Goal: Information Seeking & Learning: Learn about a topic

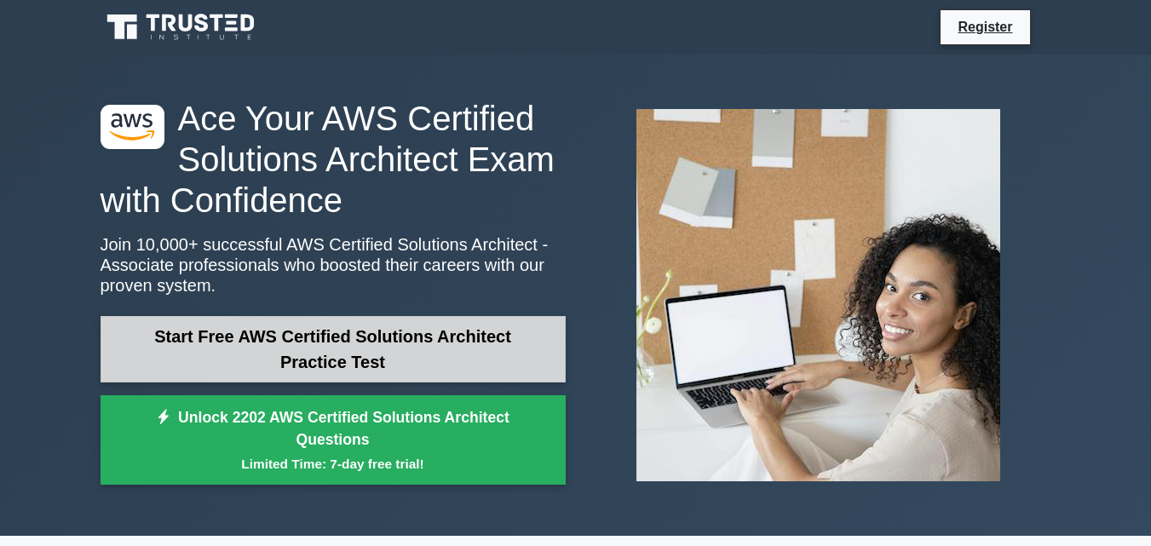
click at [375, 363] on link "Start Free AWS Certified Solutions Architect Practice Test" at bounding box center [333, 349] width 465 height 66
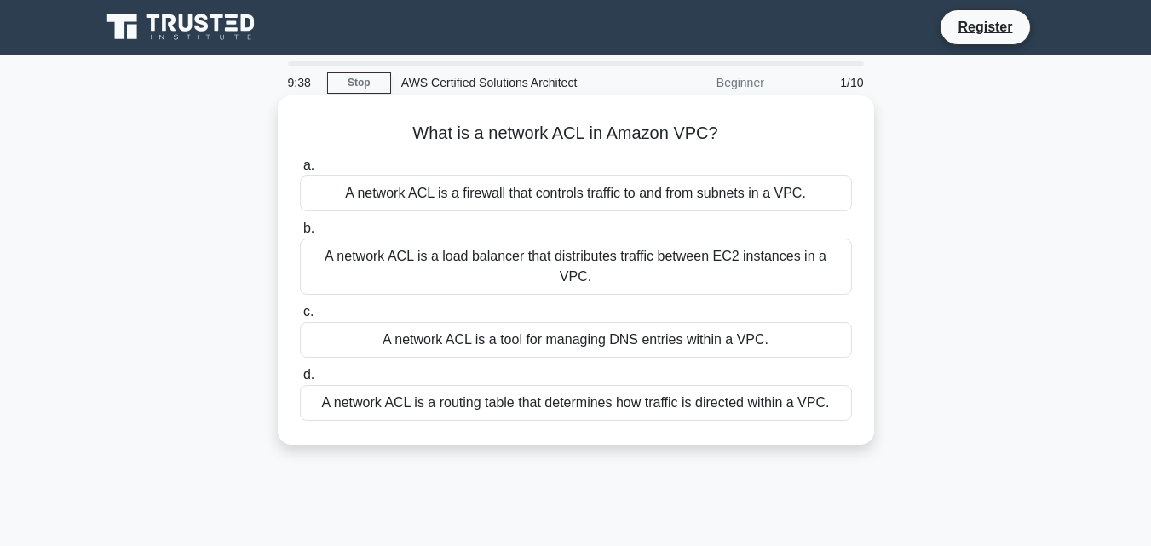
click at [611, 261] on div "A network ACL is a load balancer that distributes traffic between EC2 instances…" at bounding box center [576, 267] width 552 height 56
click at [303, 233] on span "b." at bounding box center [308, 228] width 11 height 14
click at [300, 233] on input "b. A network ACL is a load balancer that distributes traffic between EC2 instan…" at bounding box center [300, 228] width 0 height 11
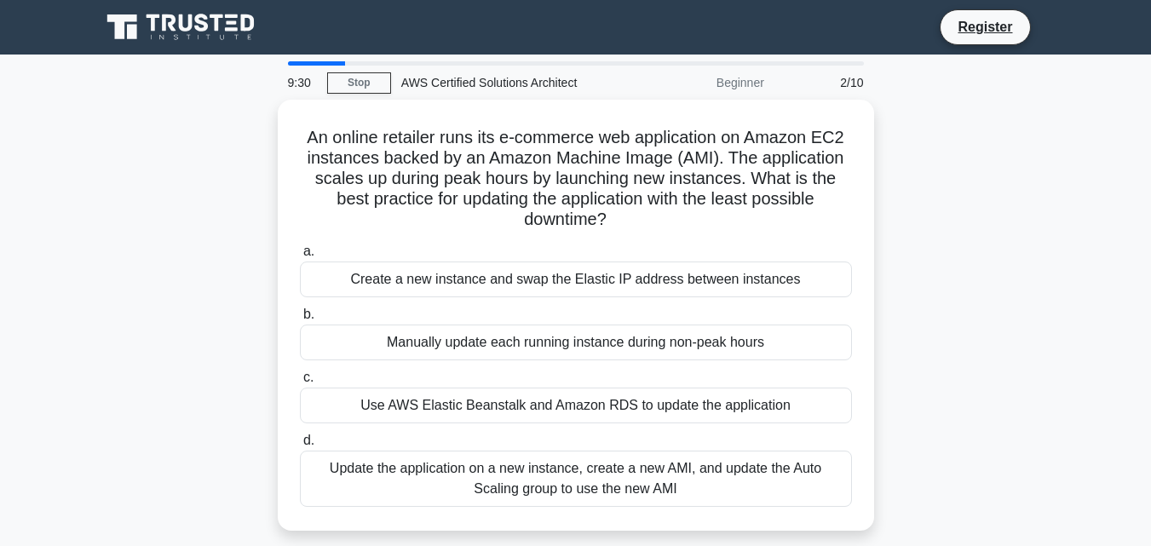
click at [265, 217] on div "An online retailer runs its e-commerce web application on Amazon EC2 instances …" at bounding box center [576, 326] width 972 height 452
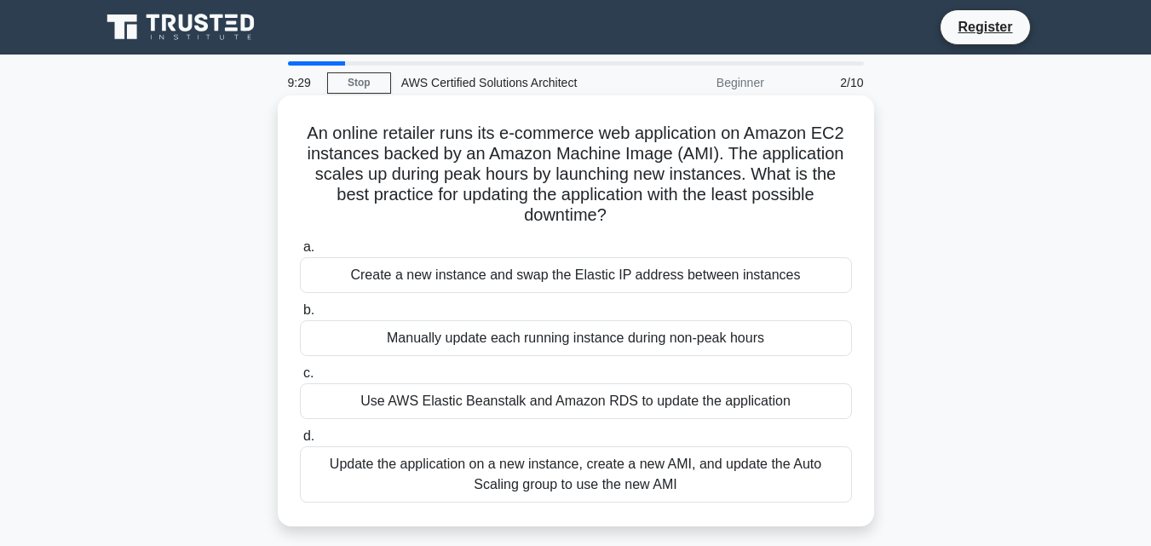
click at [290, 208] on div "An online retailer runs its e-commerce web application on Amazon EC2 instances …" at bounding box center [576, 311] width 583 height 418
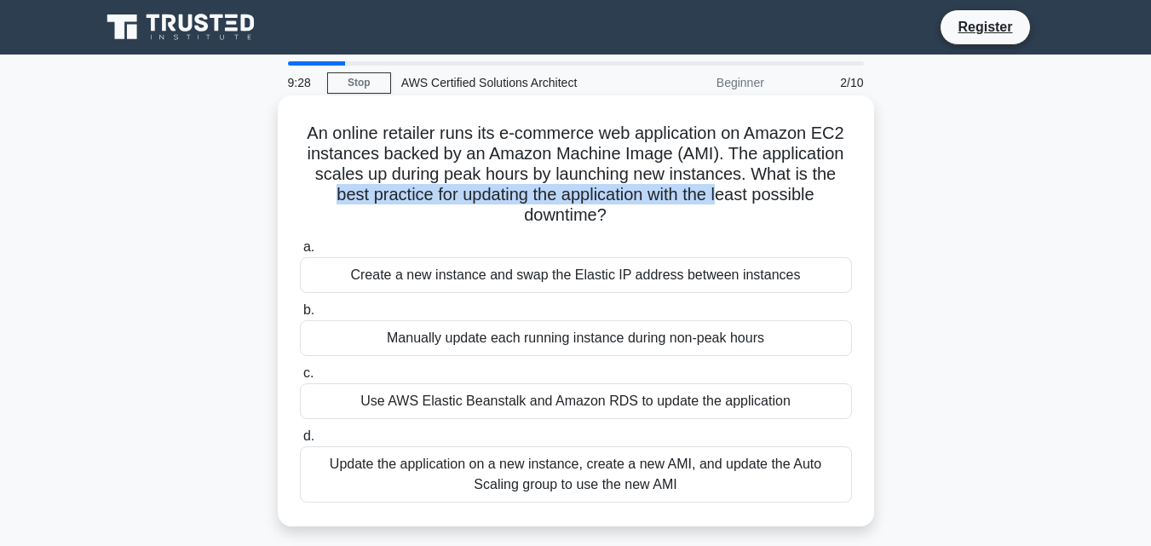
drag, startPoint x: 426, startPoint y: 203, endPoint x: 867, endPoint y: 203, distance: 440.6
click at [839, 203] on h5 "An online retailer runs its e-commerce web application on Amazon EC2 instances …" at bounding box center [576, 175] width 556 height 104
click at [418, 203] on h5 "An online retailer runs its e-commerce web application on Amazon EC2 instances …" at bounding box center [576, 175] width 556 height 104
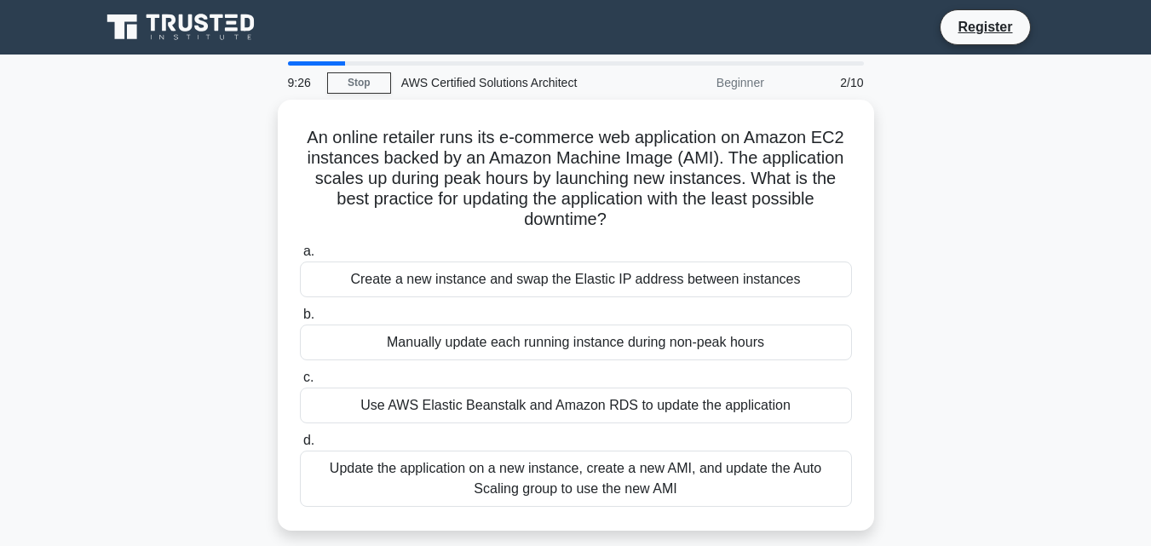
click at [309, 64] on div at bounding box center [317, 63] width 58 height 4
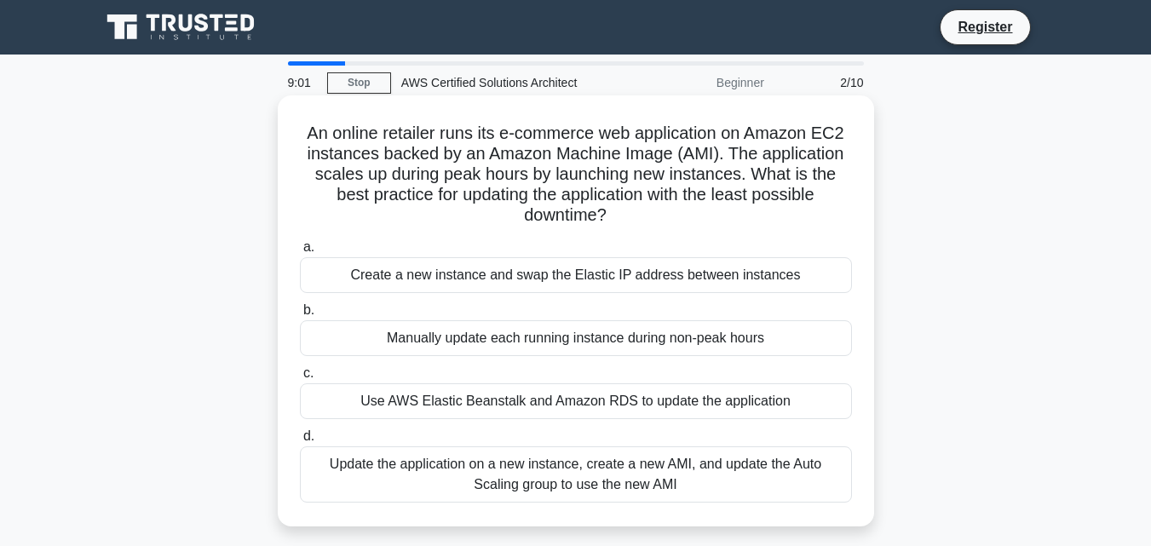
click at [698, 469] on div "Update the application on a new instance, create a new AMI, and update the Auto…" at bounding box center [576, 475] width 552 height 56
click at [300, 442] on input "d. Update the application on a new instance, create a new AMI, and update the A…" at bounding box center [300, 436] width 0 height 11
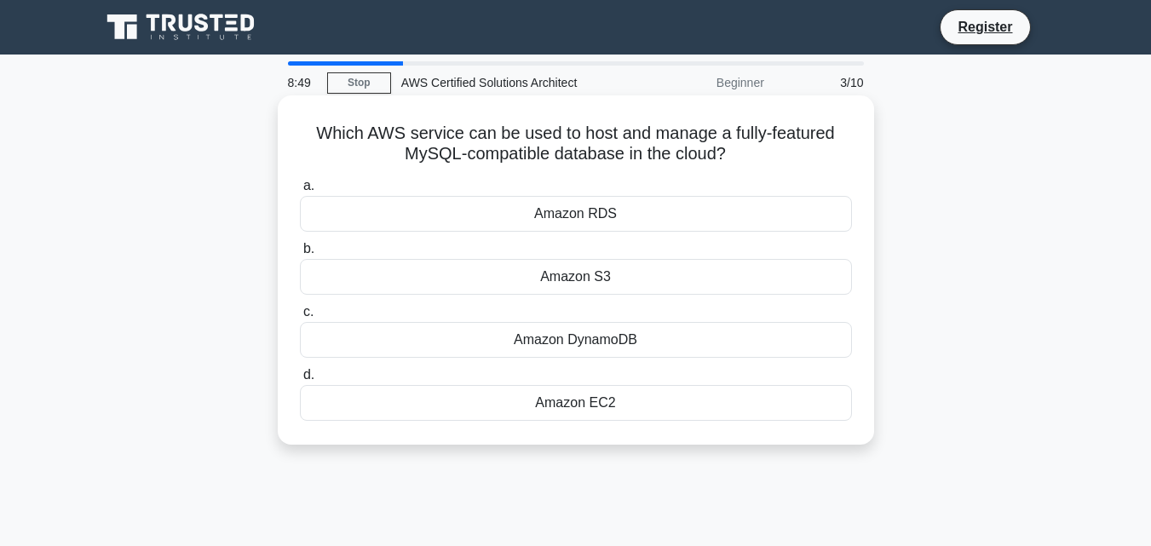
click at [606, 216] on div "Amazon RDS" at bounding box center [576, 214] width 552 height 36
click at [300, 192] on input "a. Amazon RDS" at bounding box center [300, 186] width 0 height 11
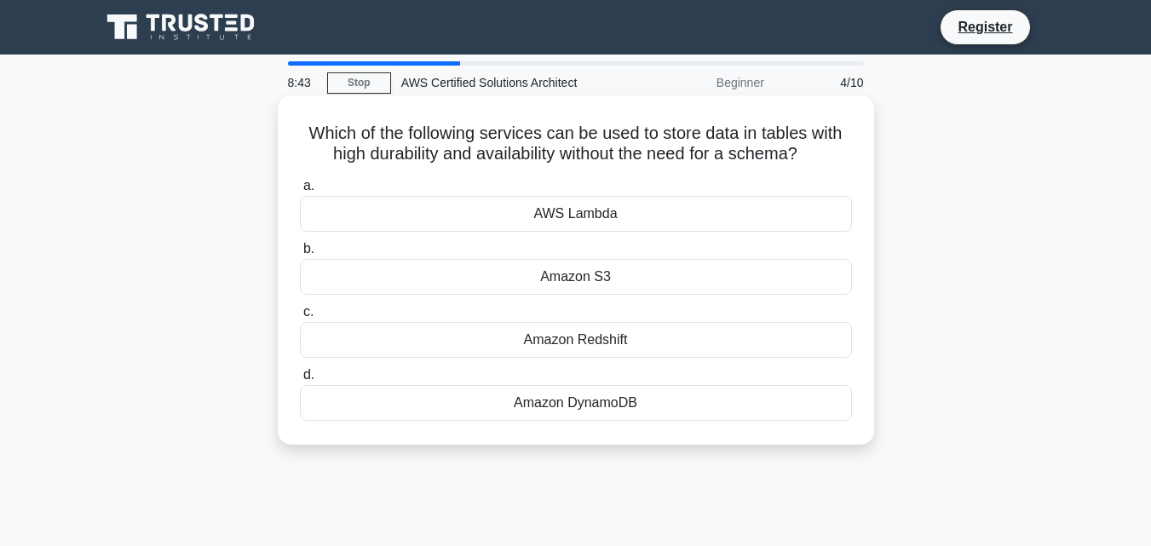
click at [628, 400] on div "Amazon DynamoDB" at bounding box center [576, 403] width 552 height 36
click at [300, 381] on input "d. Amazon DynamoDB" at bounding box center [300, 375] width 0 height 11
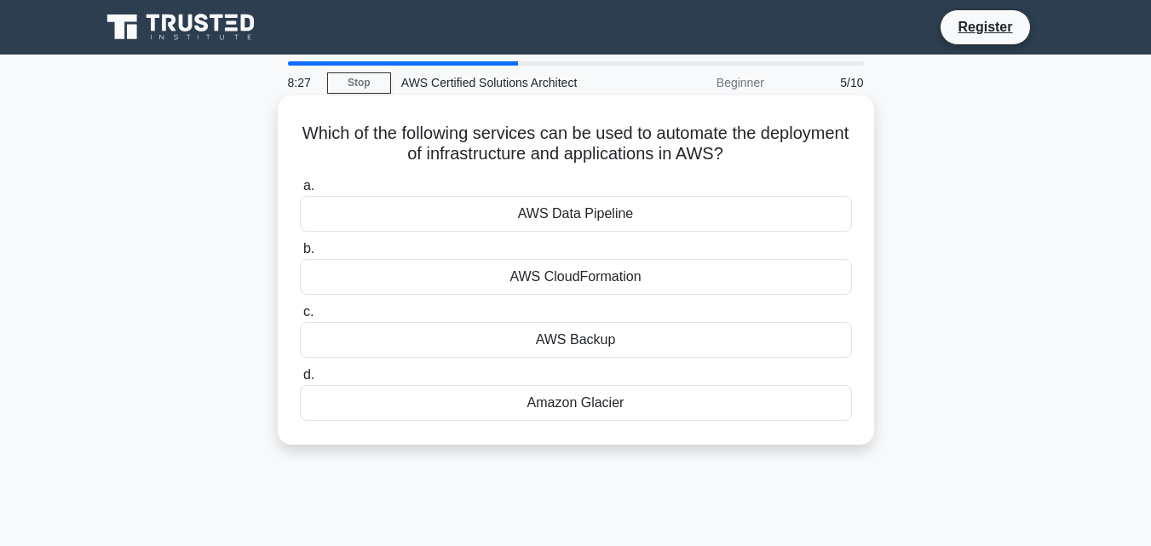
click at [584, 211] on div "AWS Data Pipeline" at bounding box center [576, 214] width 552 height 36
click at [300, 192] on input "a. AWS Data Pipeline" at bounding box center [300, 186] width 0 height 11
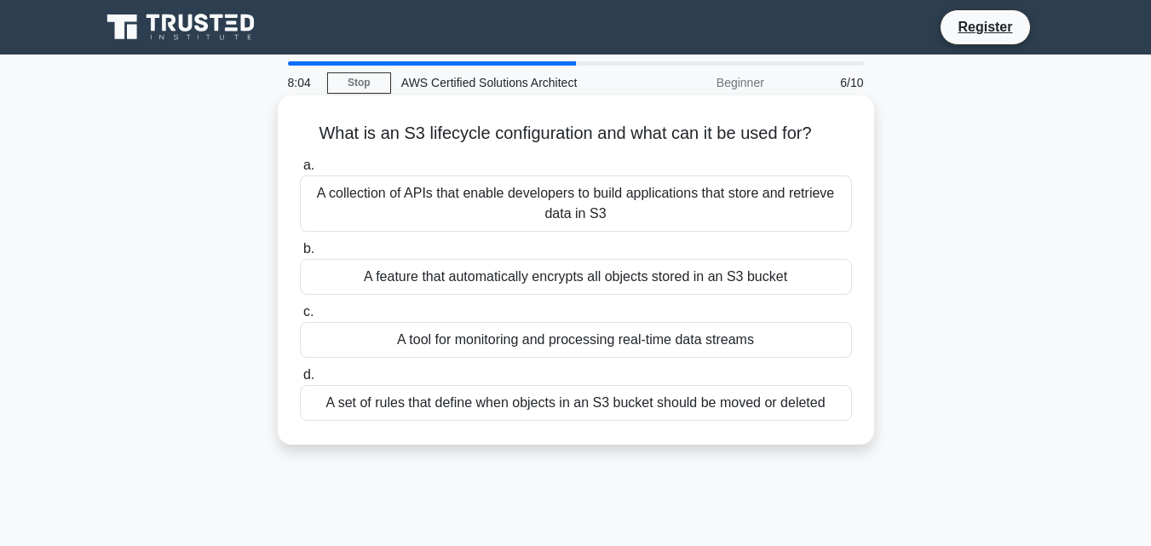
click at [574, 217] on div "A collection of APIs that enable developers to build applications that store an…" at bounding box center [576, 204] width 552 height 56
click at [300, 171] on input "a. A collection of APIs that enable developers to build applications that store…" at bounding box center [300, 165] width 0 height 11
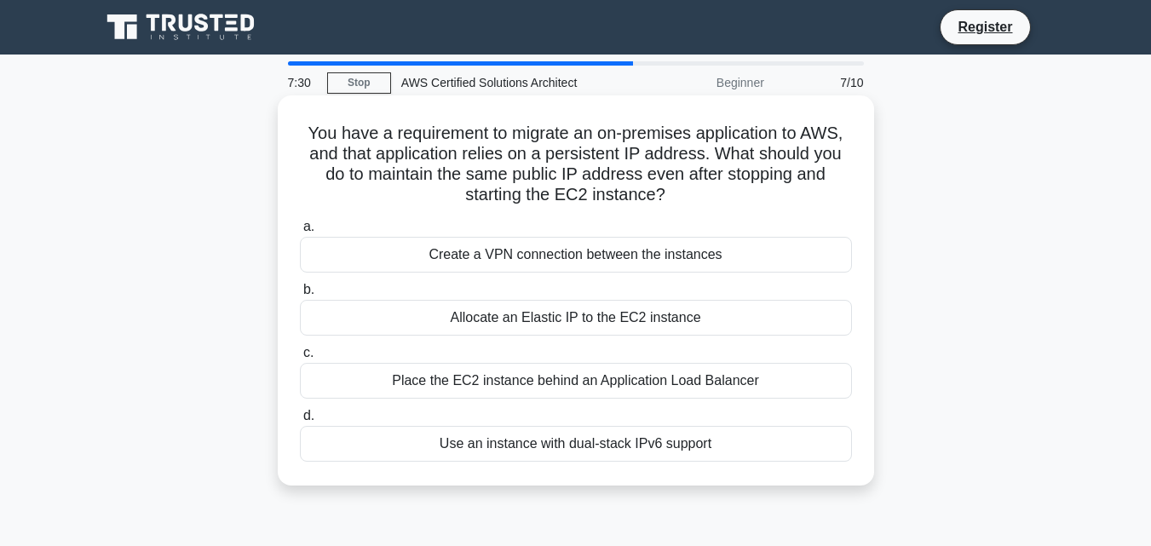
click at [599, 318] on div "Allocate an Elastic IP to the EC2 instance" at bounding box center [576, 318] width 552 height 36
click at [300, 296] on input "b. Allocate an Elastic IP to the EC2 instance" at bounding box center [300, 290] width 0 height 11
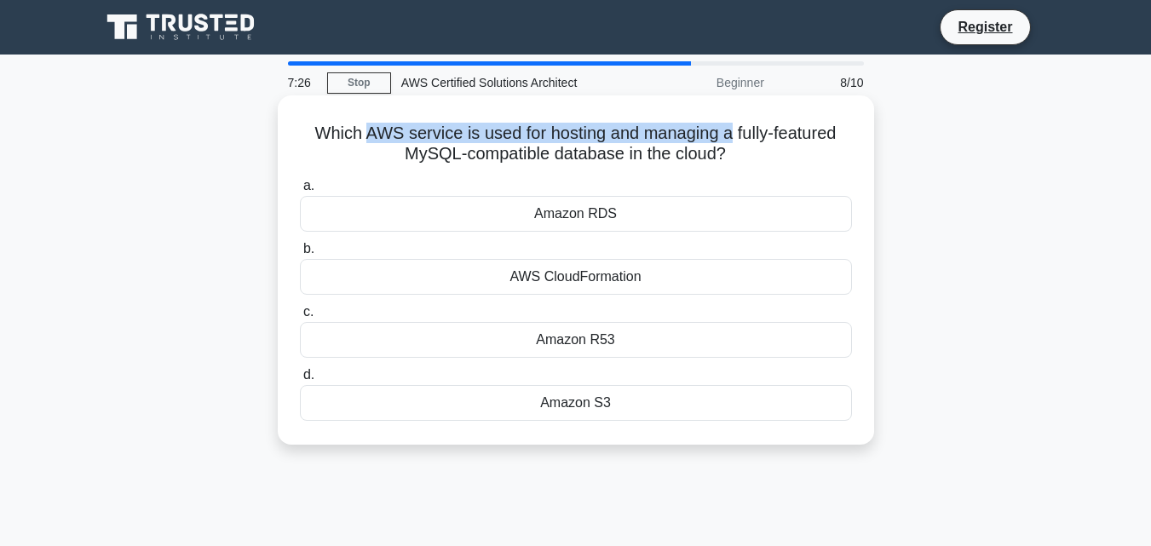
drag, startPoint x: 384, startPoint y: 138, endPoint x: 735, endPoint y: 129, distance: 352.1
click at [735, 129] on h5 "Which AWS service is used for hosting and managing a fully-featured MySQL-compa…" at bounding box center [576, 144] width 556 height 43
click at [728, 141] on h5 "Which AWS service is used for hosting and managing a fully-featured MySQL-compa…" at bounding box center [576, 144] width 556 height 43
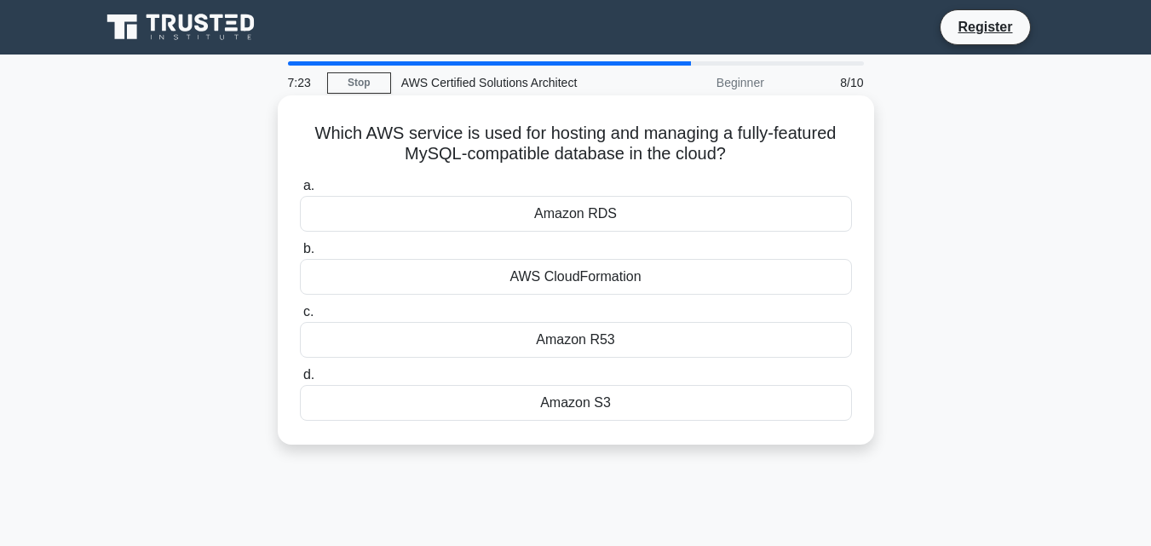
drag, startPoint x: 355, startPoint y: 149, endPoint x: 730, endPoint y: 149, distance: 374.1
click at [730, 149] on h5 "Which AWS service is used for hosting and managing a fully-featured MySQL-compa…" at bounding box center [576, 144] width 556 height 43
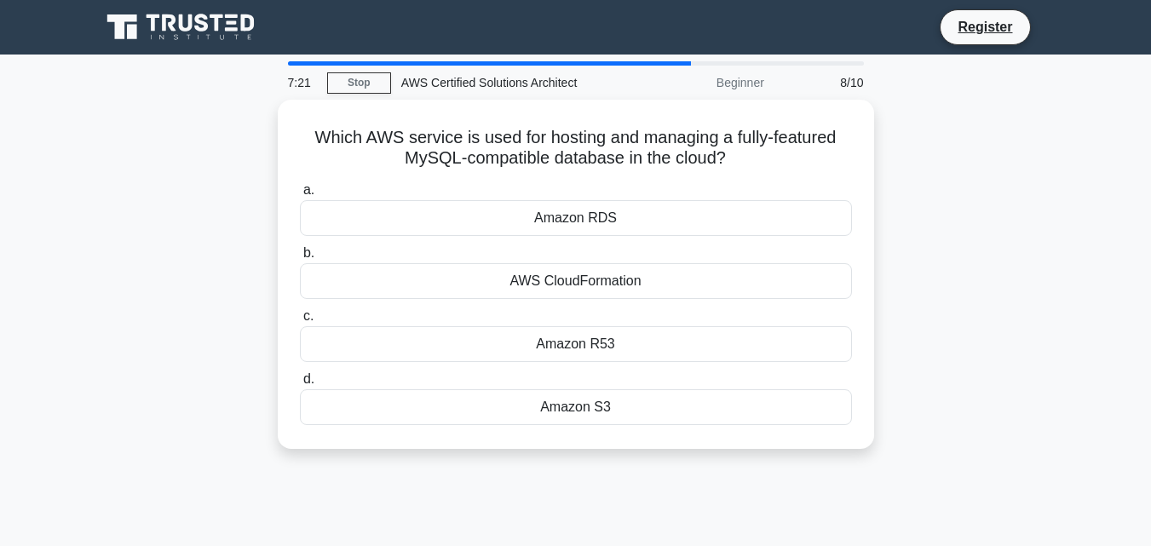
drag, startPoint x: 733, startPoint y: 148, endPoint x: 212, endPoint y: 139, distance: 520.8
click at [212, 139] on div "Which AWS service is used for hosting and managing a fully-featured MySQL-compa…" at bounding box center [576, 285] width 972 height 370
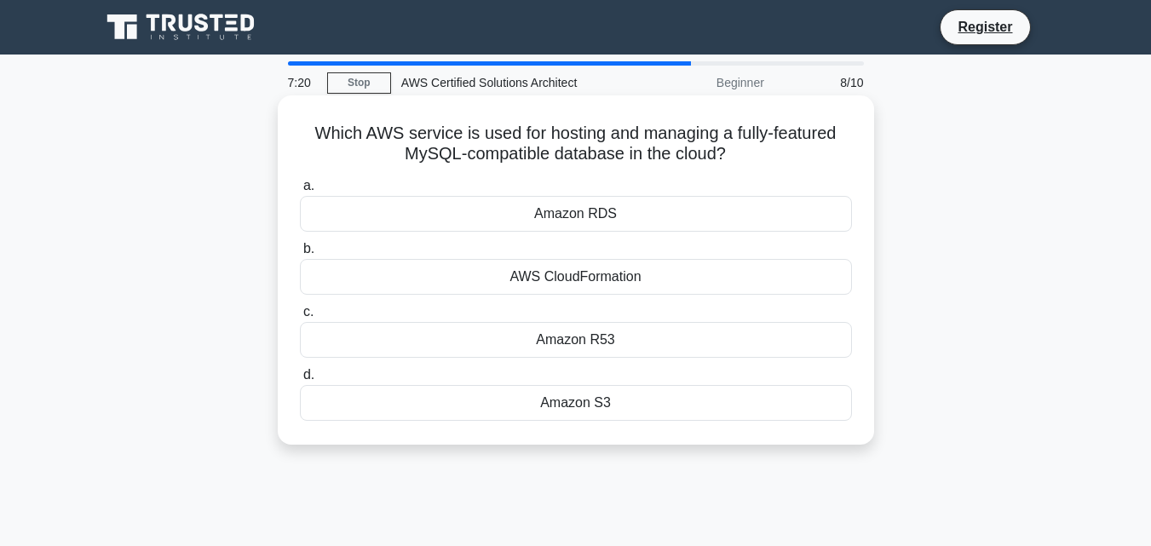
click at [482, 146] on h5 "Which AWS service is used for hosting and managing a fully-featured MySQL-compa…" at bounding box center [576, 144] width 556 height 43
click at [568, 214] on div "Amazon RDS" at bounding box center [576, 214] width 552 height 36
click at [300, 192] on input "a. Amazon RDS" at bounding box center [300, 186] width 0 height 11
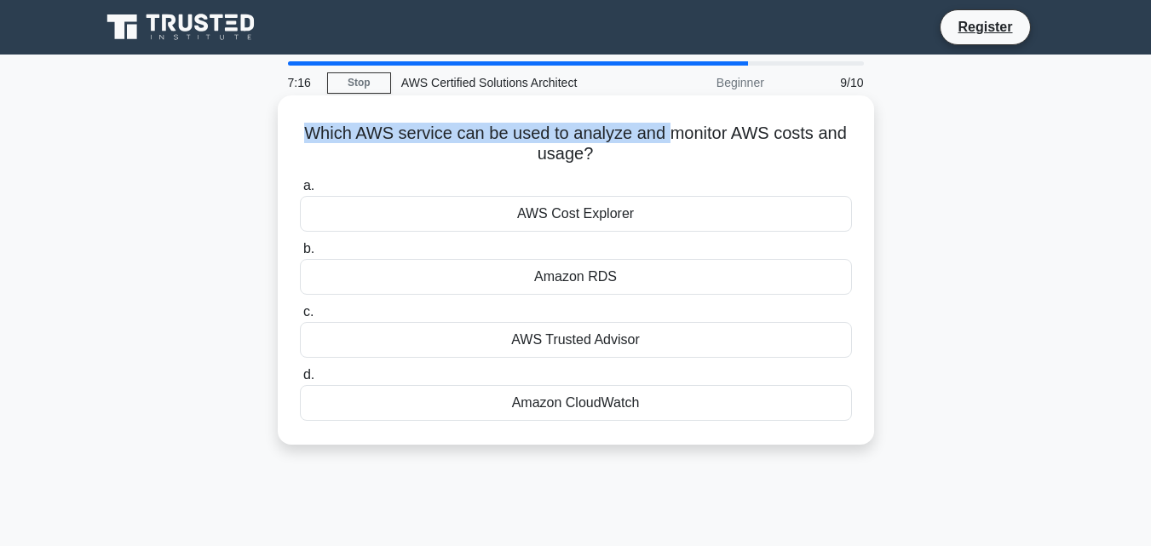
drag, startPoint x: 304, startPoint y: 129, endPoint x: 676, endPoint y: 141, distance: 371.8
click at [676, 141] on h5 "Which AWS service can be used to analyze and monitor AWS costs and usage? .spin…" at bounding box center [576, 144] width 556 height 43
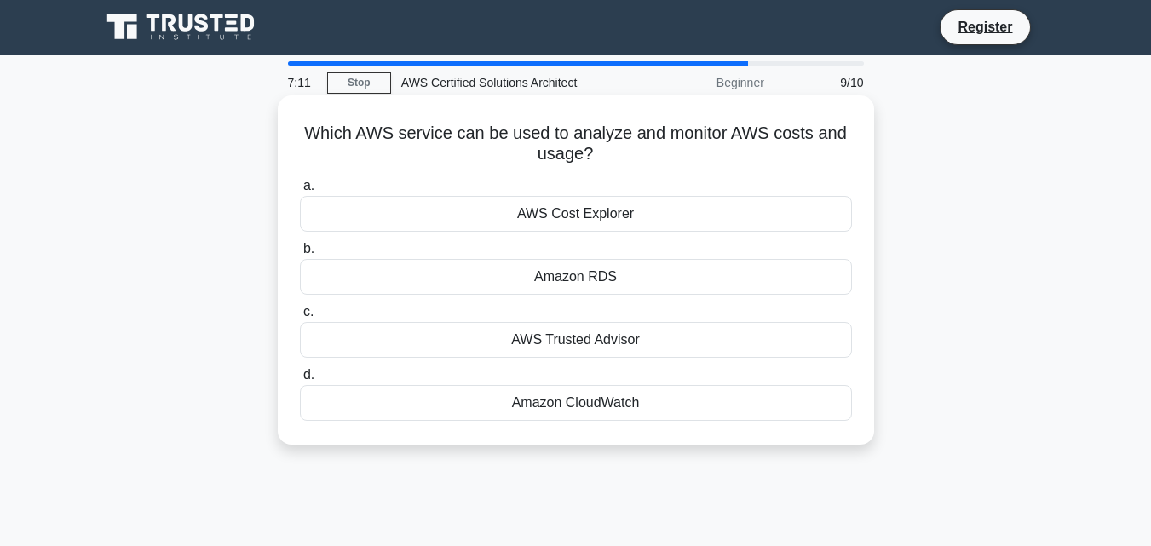
click at [574, 219] on div "AWS Cost Explorer" at bounding box center [576, 214] width 552 height 36
click at [300, 192] on input "a. AWS Cost Explorer" at bounding box center [300, 186] width 0 height 11
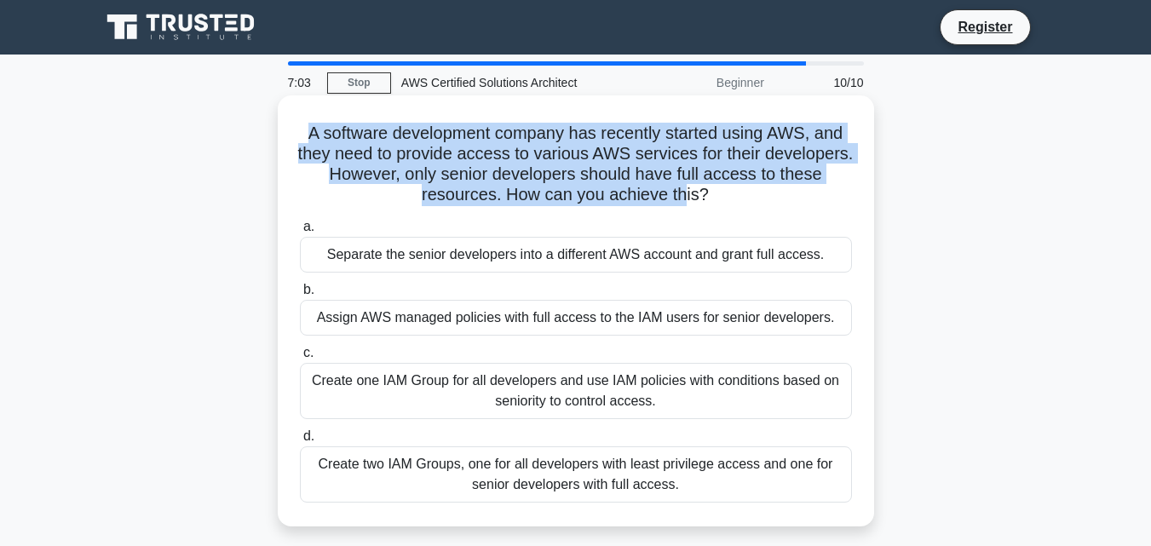
drag, startPoint x: 310, startPoint y: 130, endPoint x: 711, endPoint y: 193, distance: 405.4
click at [711, 193] on div "A software development company has recently started using AWS, and they need to…" at bounding box center [576, 311] width 583 height 418
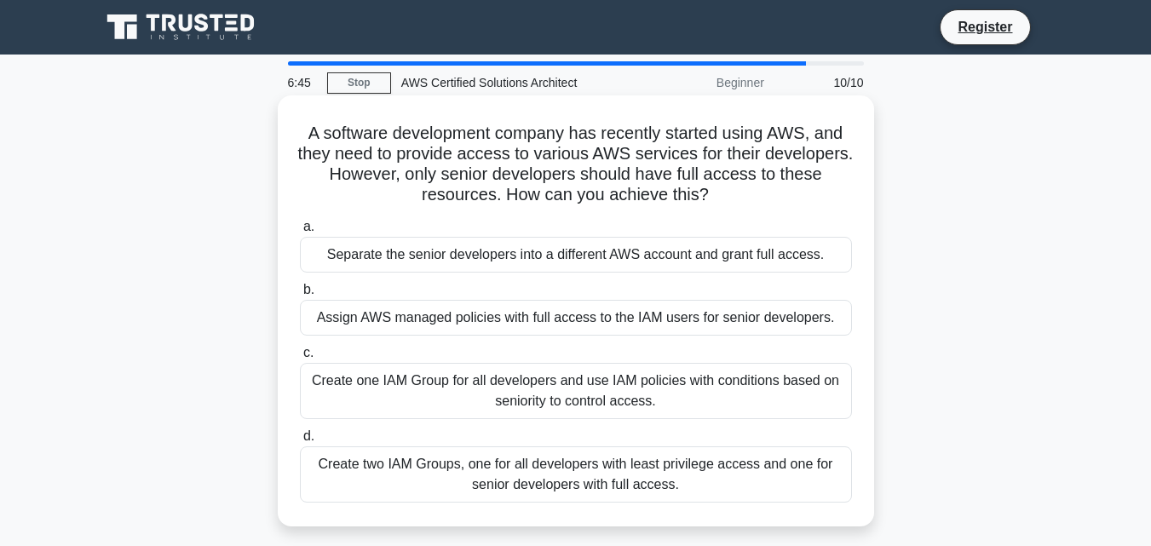
click at [702, 481] on div "Create two IAM Groups, one for all developers with least privilege access and o…" at bounding box center [576, 475] width 552 height 56
click at [300, 442] on input "d. Create two IAM Groups, one for all developers with least privilege access an…" at bounding box center [300, 436] width 0 height 11
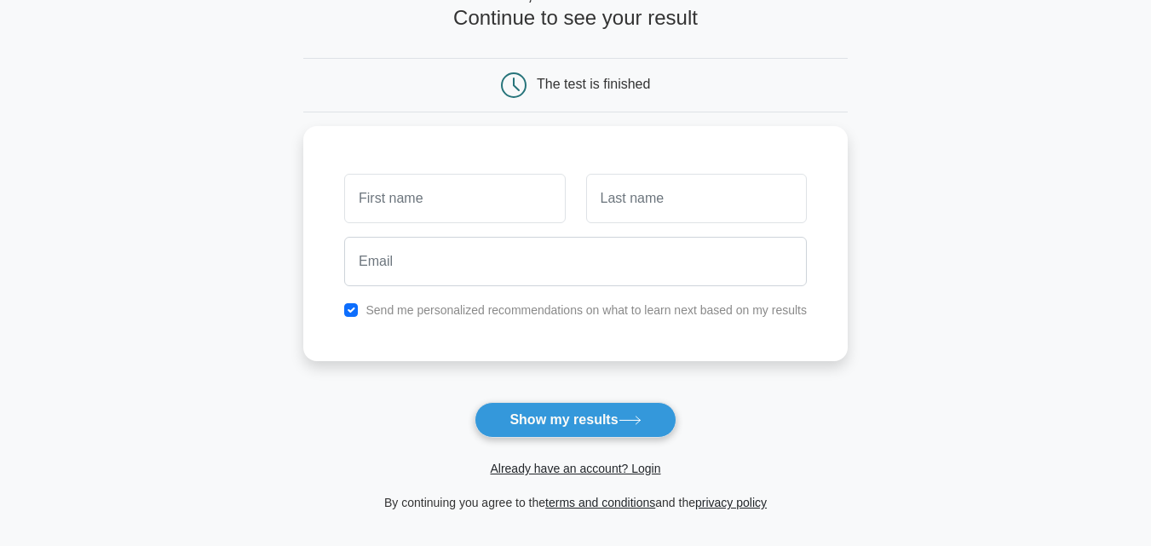
scroll to position [85, 0]
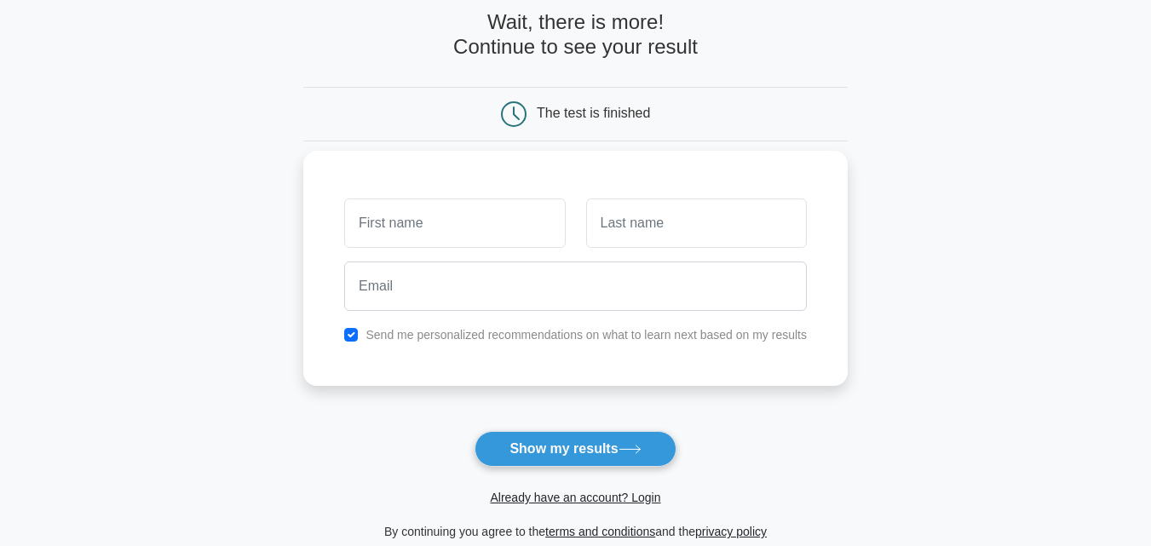
click at [405, 213] on input "text" at bounding box center [454, 223] width 221 height 49
type input "[PERSON_NAME] [PERSON_NAME]"
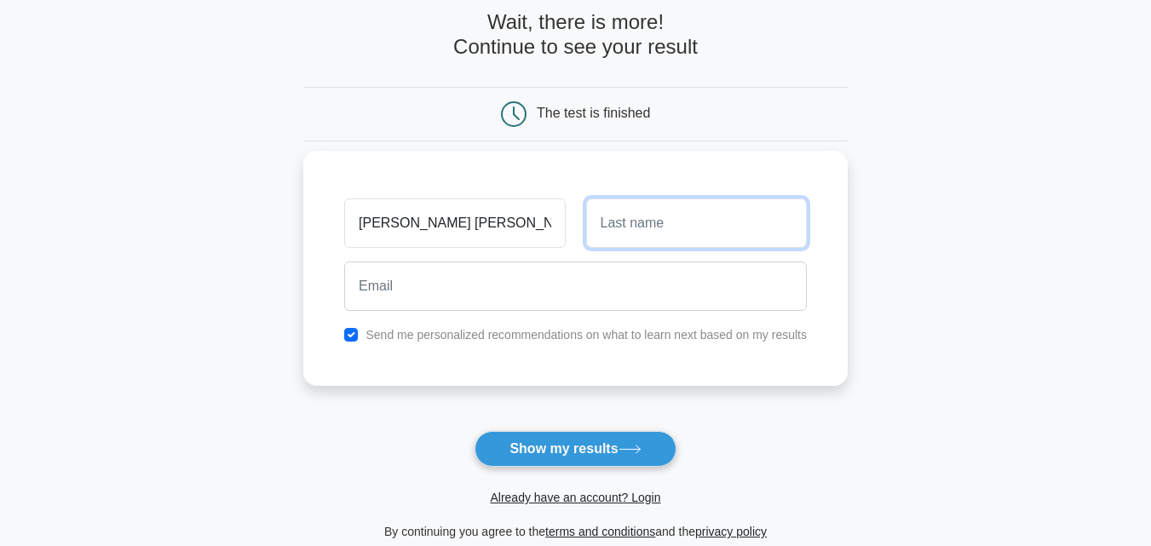
click at [690, 224] on input "text" at bounding box center [696, 223] width 221 height 49
type input "Ashwini"
click at [515, 321] on div "Mary Daisy Ashwini Send me personalized recommendations on what to learn next b…" at bounding box center [575, 268] width 545 height 235
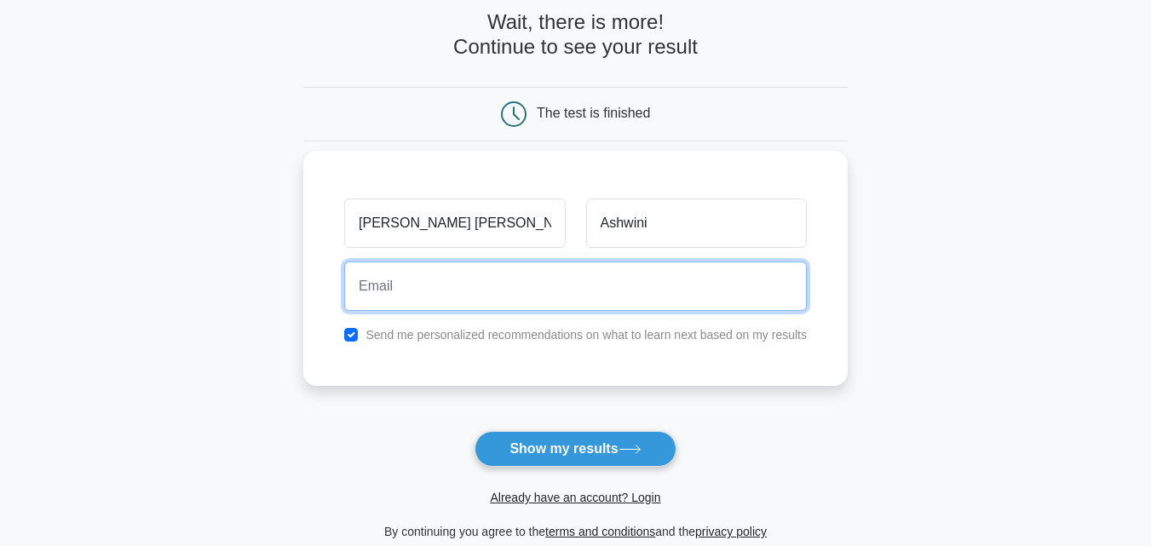
click at [494, 305] on input "email" at bounding box center [575, 286] width 463 height 49
type input "maryashwini1@gmail.com"
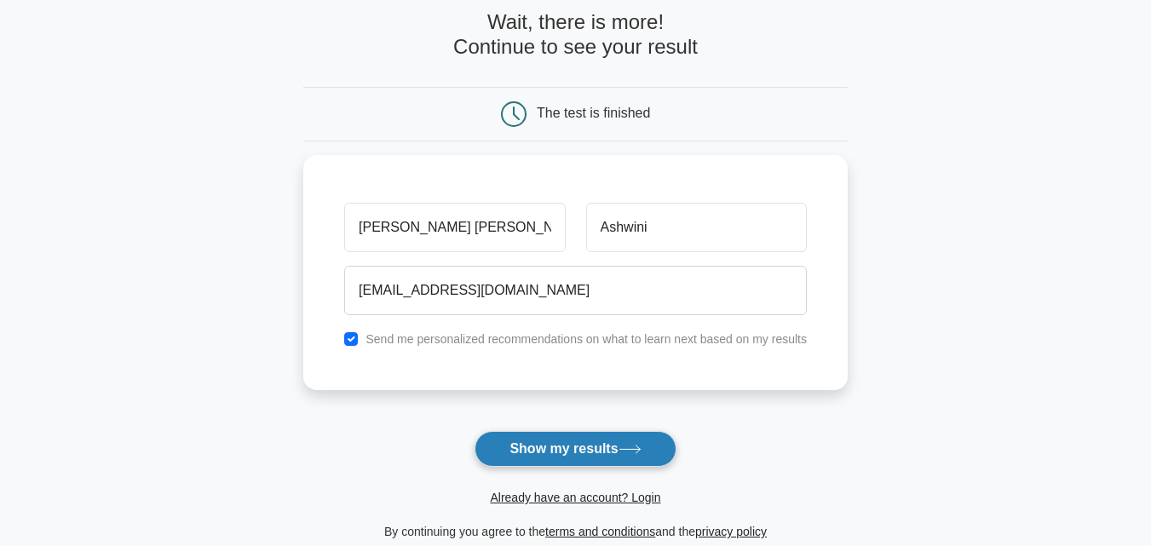
click at [567, 460] on button "Show my results" at bounding box center [575, 449] width 201 height 36
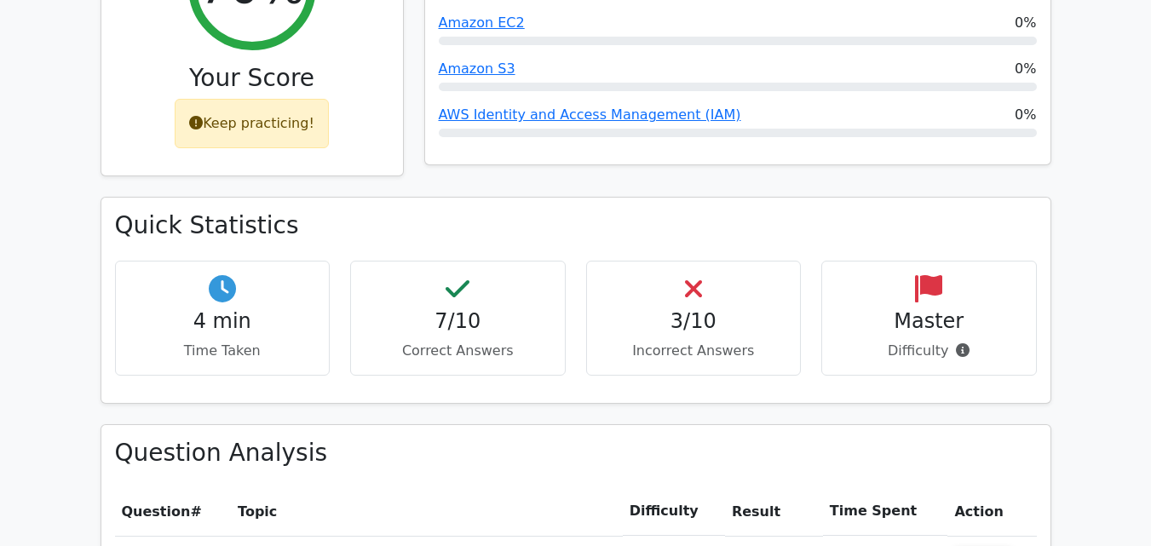
scroll to position [852, 0]
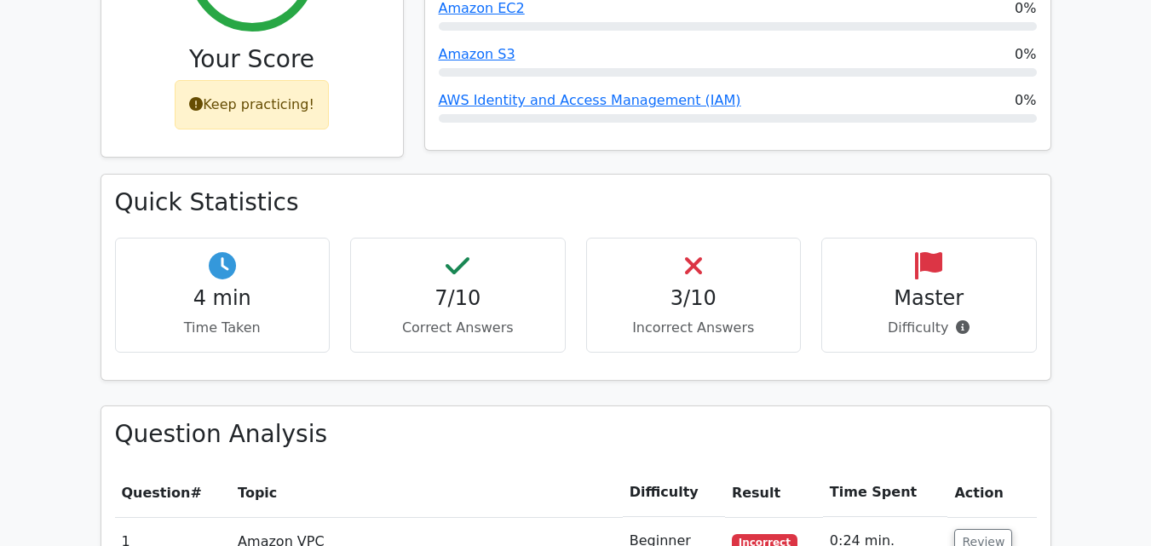
click at [729, 318] on p "Incorrect Answers" at bounding box center [694, 328] width 187 height 20
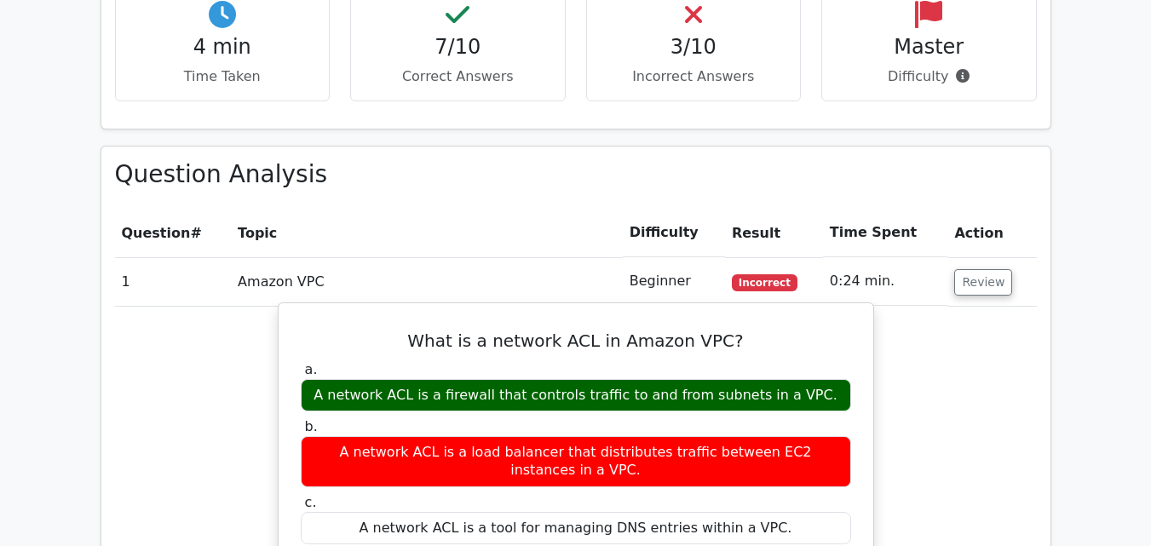
scroll to position [1193, 0]
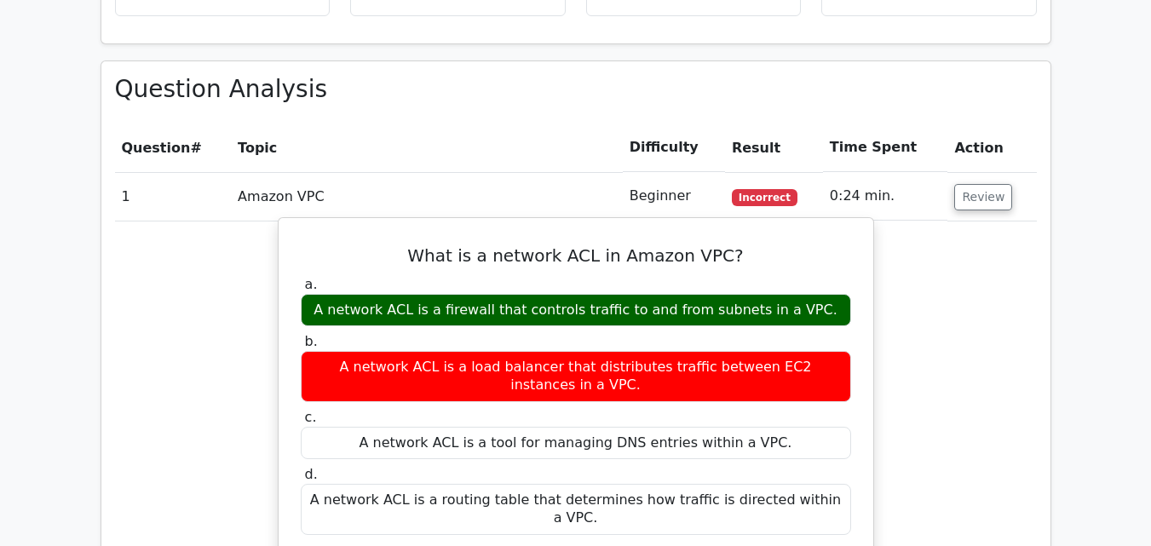
drag, startPoint x: 337, startPoint y: 291, endPoint x: 650, endPoint y: 298, distance: 312.9
click at [650, 333] on div "b. A network ACL is a load balancer that distributes traffic between EC2 instan…" at bounding box center [576, 367] width 571 height 68
drag, startPoint x: 325, startPoint y: 222, endPoint x: 793, endPoint y: 223, distance: 467.9
click at [793, 294] on div "A network ACL is a firewall that controls traffic to and from subnets in a VPC." at bounding box center [576, 310] width 551 height 33
click at [720, 276] on label "a. A network ACL is a firewall that controls traffic to and from subnets in a V…" at bounding box center [576, 301] width 551 height 51
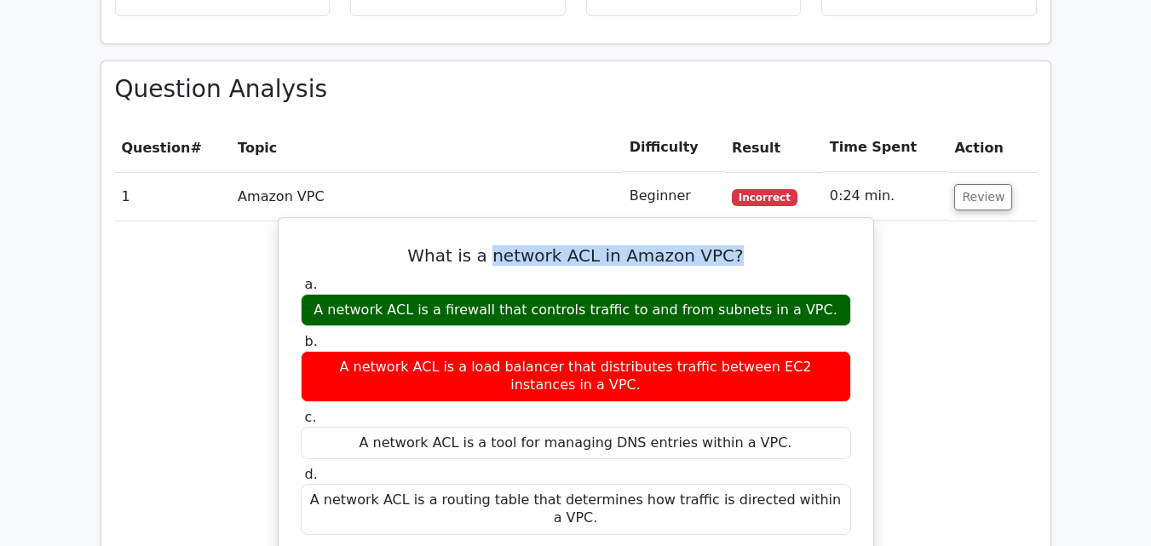
drag, startPoint x: 497, startPoint y: 170, endPoint x: 735, endPoint y: 181, distance: 238.9
click at [735, 245] on h5 "What is a network ACL in Amazon VPC?" at bounding box center [576, 255] width 554 height 20
copy h5 "network ACL in Amazon VPC?"
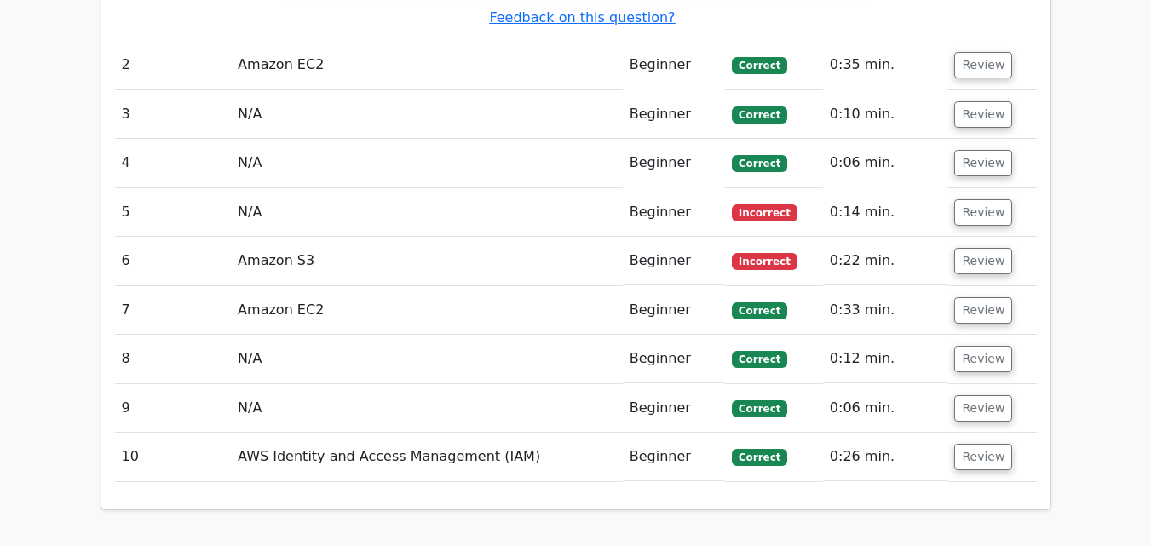
scroll to position [1790, 0]
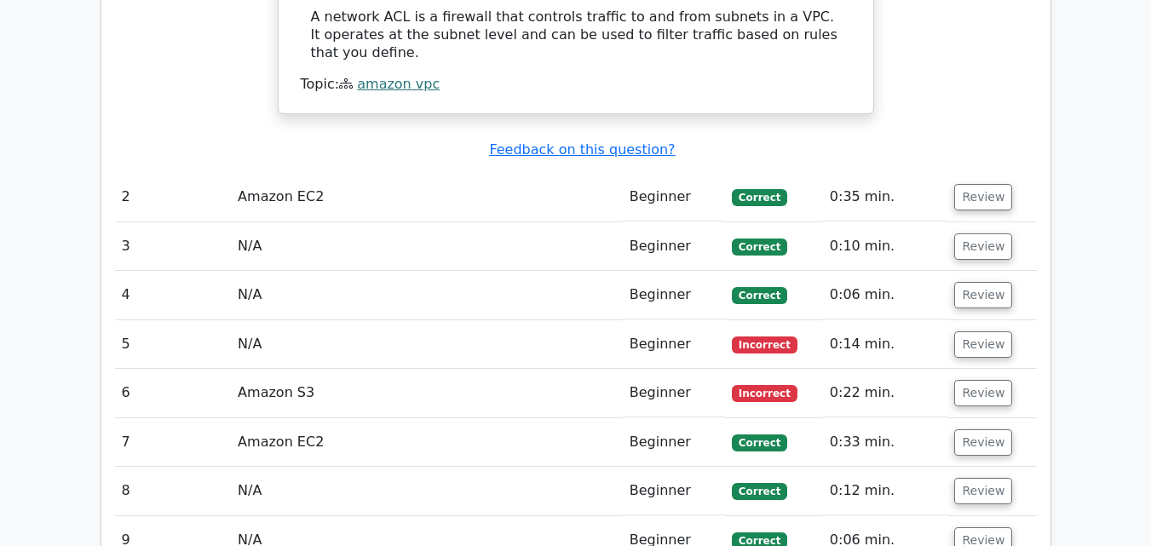
click at [773, 320] on td "Incorrect" at bounding box center [774, 344] width 98 height 49
click at [984, 332] on button "Review" at bounding box center [984, 345] width 58 height 26
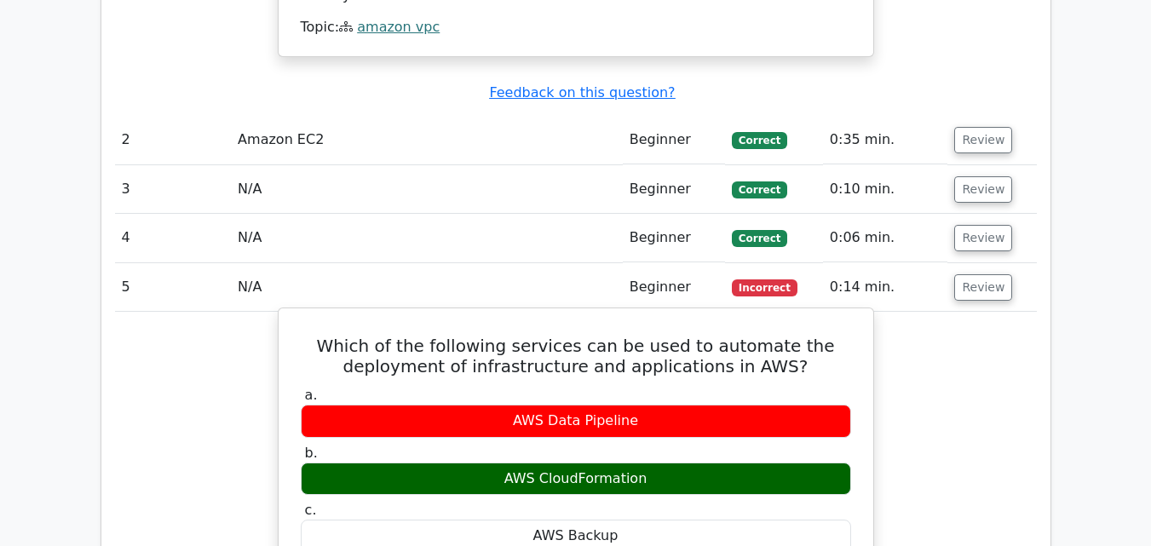
scroll to position [1875, 0]
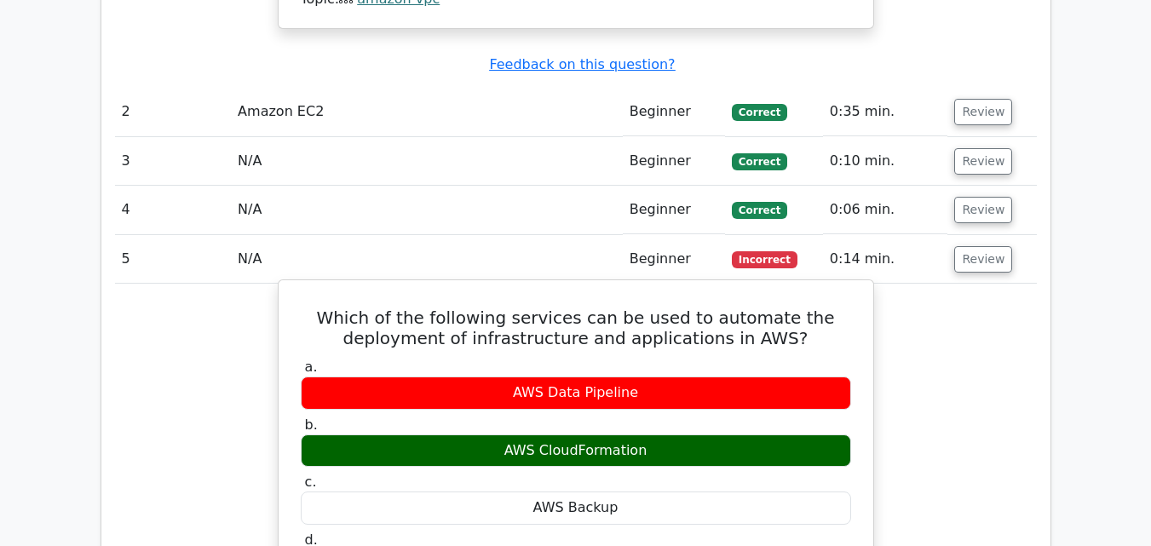
drag, startPoint x: 529, startPoint y: 334, endPoint x: 668, endPoint y: 338, distance: 139.0
click at [668, 435] on div "AWS CloudFormation" at bounding box center [576, 451] width 551 height 33
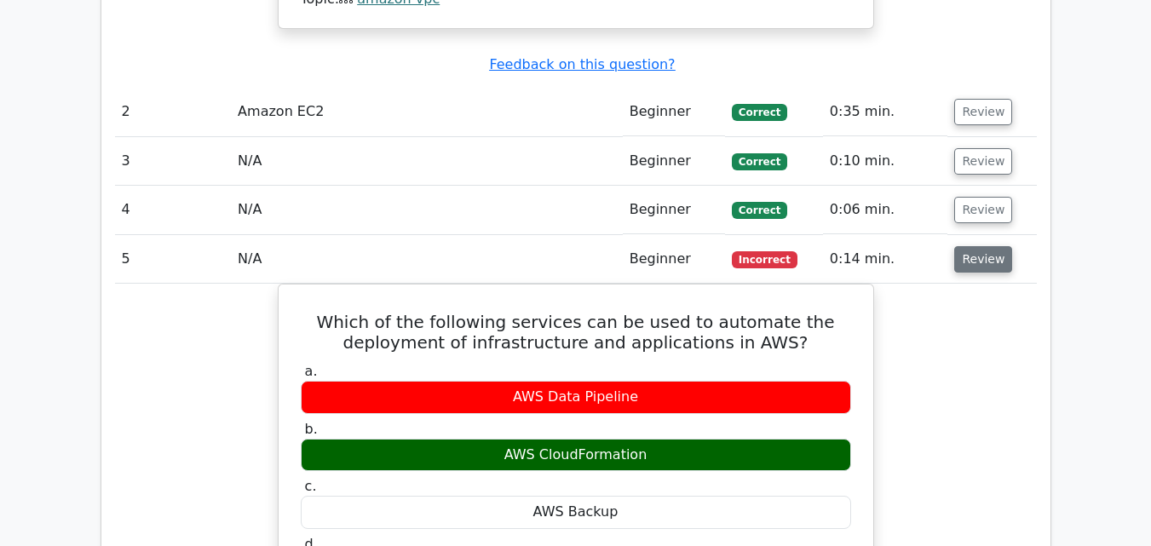
click at [975, 246] on button "Review" at bounding box center [984, 259] width 58 height 26
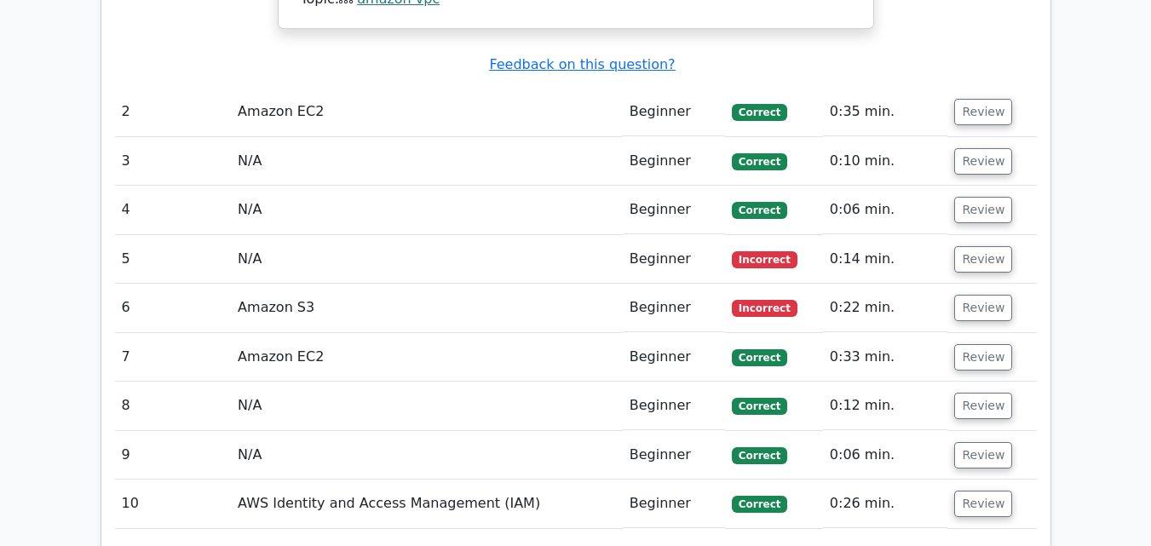
click at [989, 284] on td "Review" at bounding box center [992, 308] width 89 height 49
click at [989, 295] on button "Review" at bounding box center [984, 308] width 58 height 26
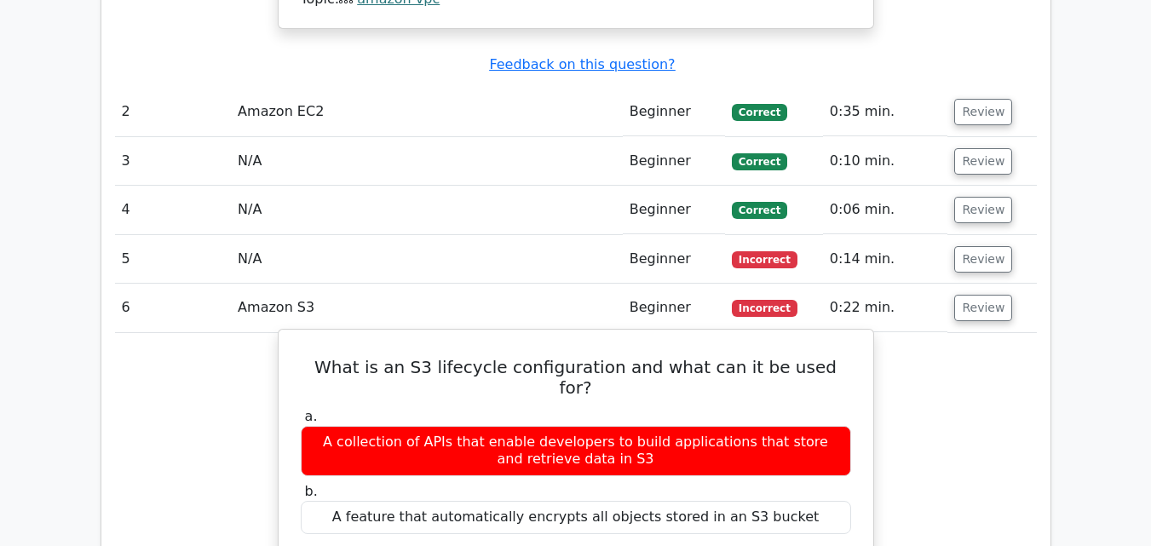
scroll to position [1960, 0]
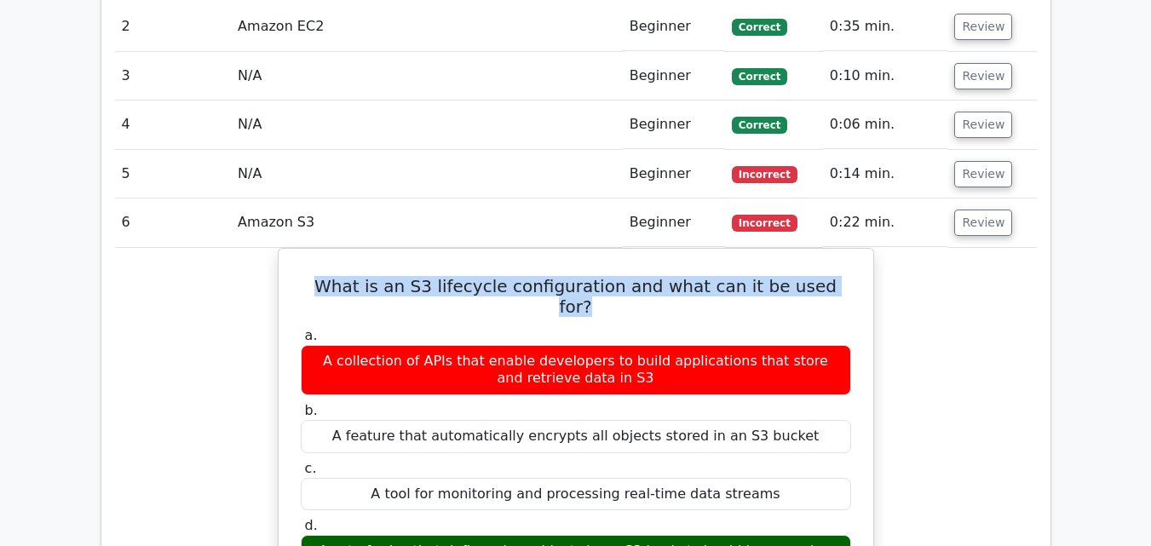
drag, startPoint x: 368, startPoint y: 159, endPoint x: 915, endPoint y: 160, distance: 547.1
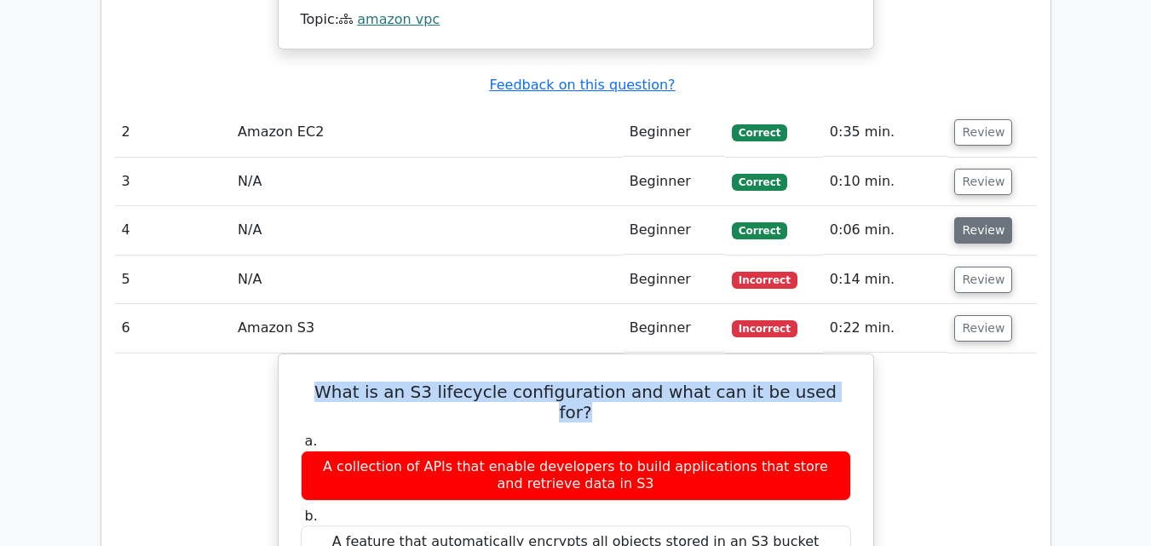
scroll to position [1705, 0]
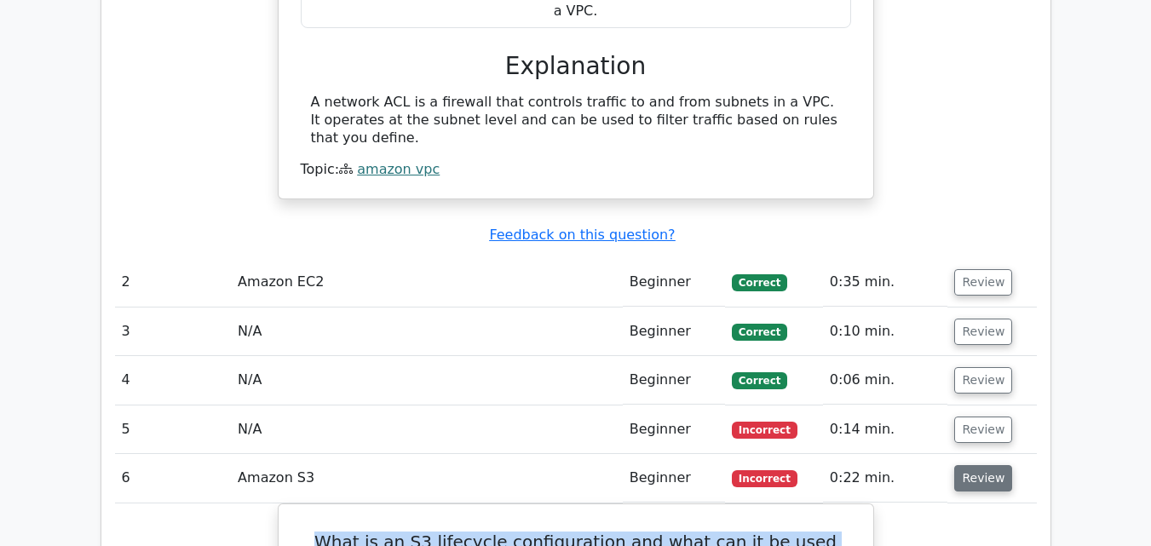
click at [967, 465] on button "Review" at bounding box center [984, 478] width 58 height 26
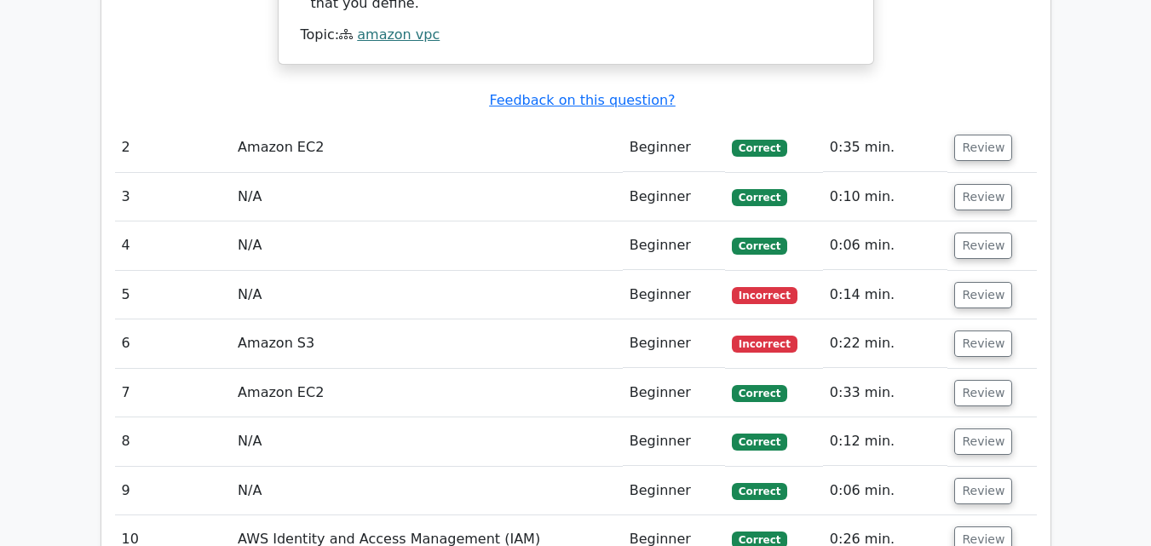
scroll to position [1790, 0]
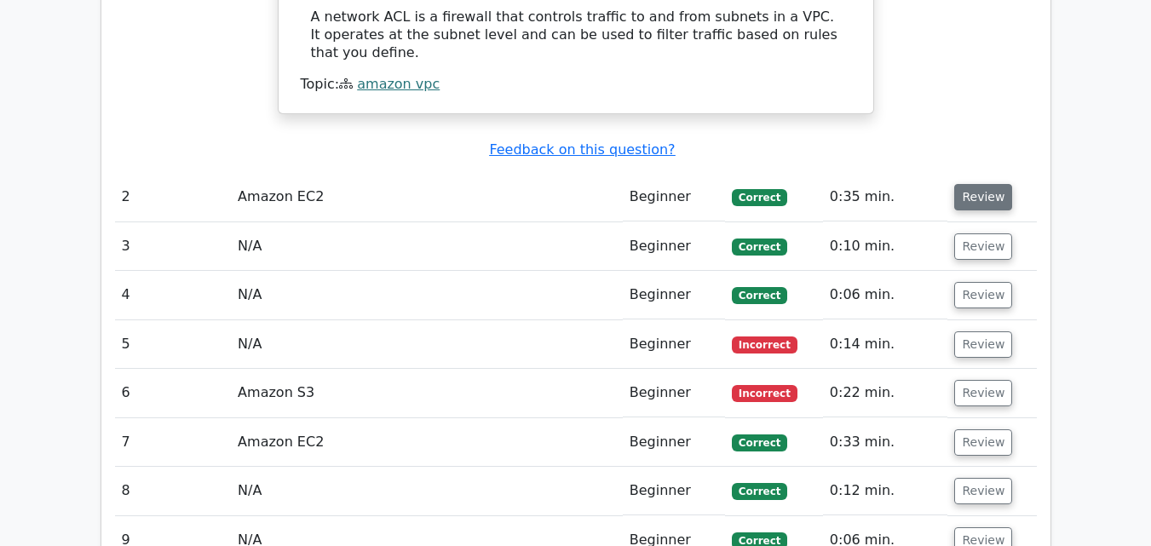
click at [972, 184] on button "Review" at bounding box center [984, 197] width 58 height 26
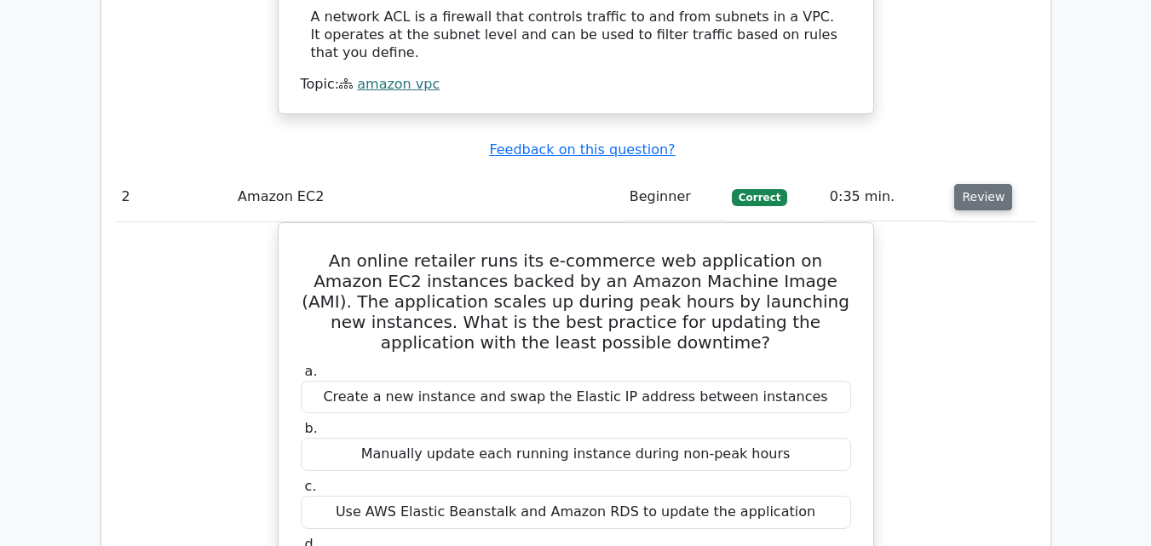
click at [974, 184] on button "Review" at bounding box center [984, 197] width 58 height 26
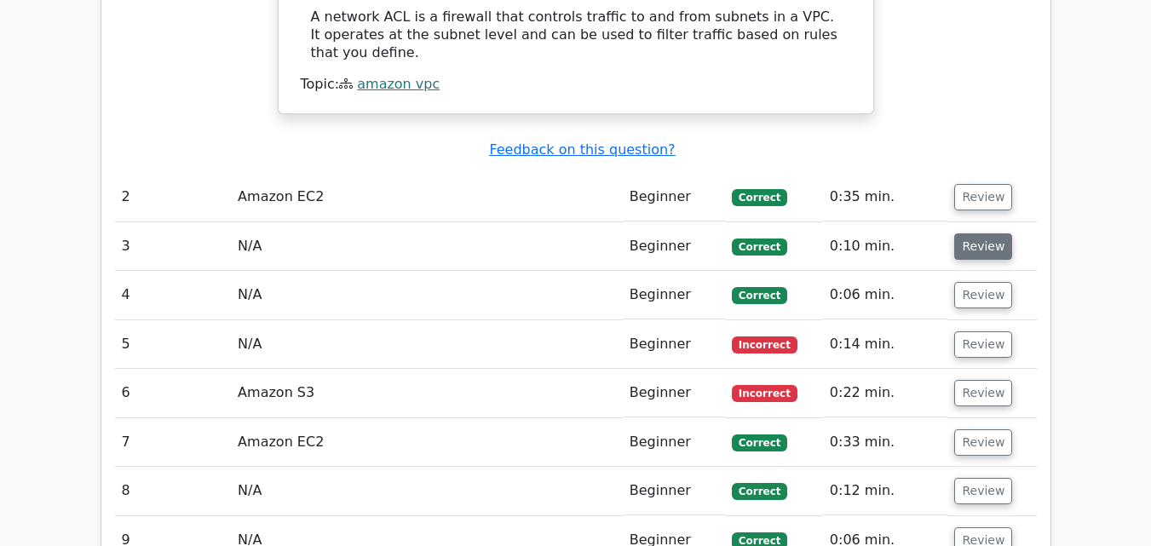
click at [980, 234] on button "Review" at bounding box center [984, 247] width 58 height 26
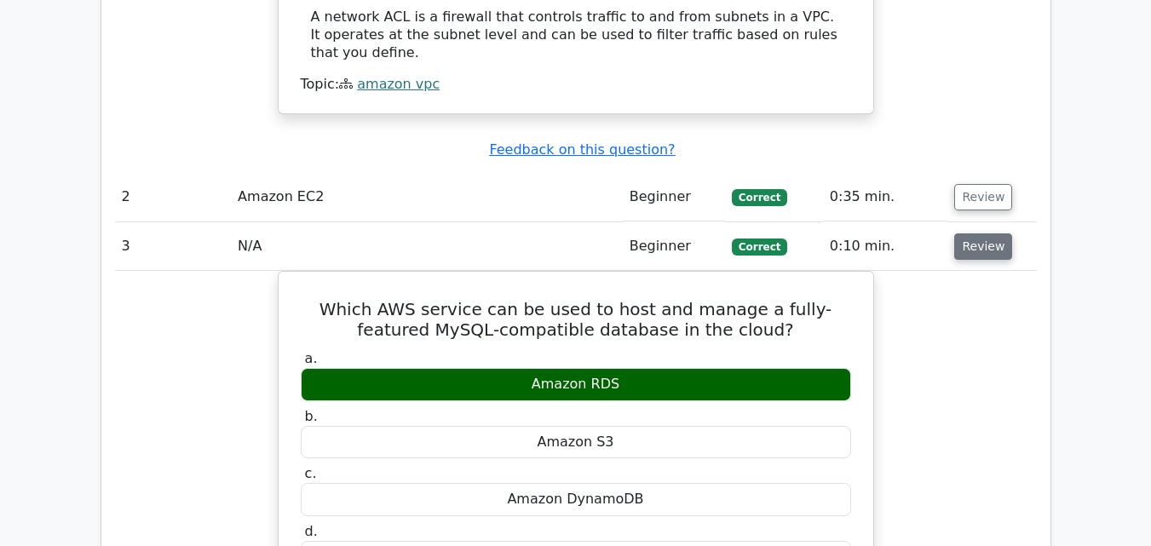
click at [978, 234] on button "Review" at bounding box center [984, 247] width 58 height 26
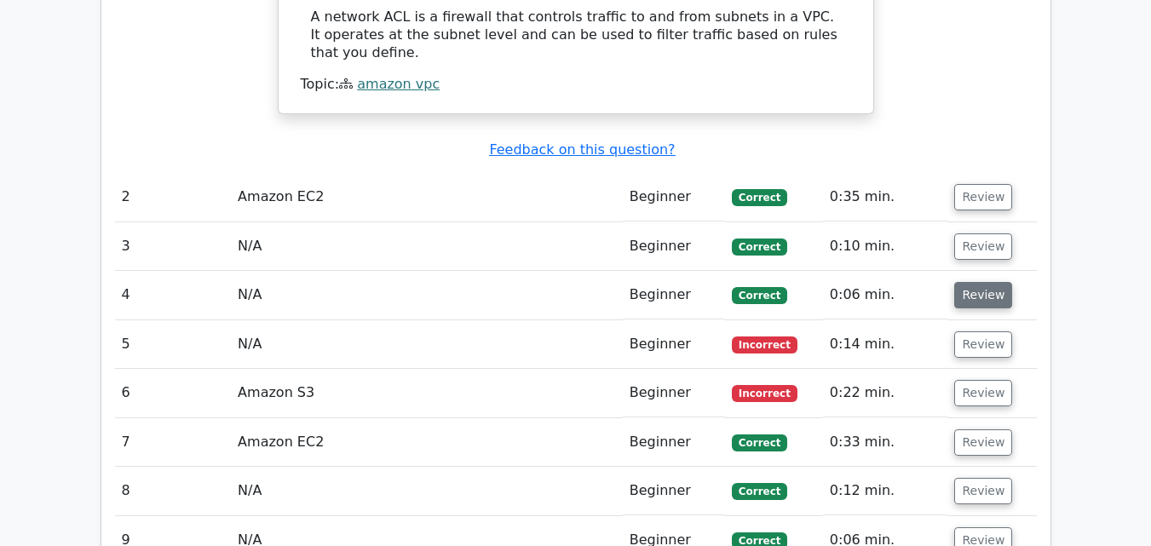
click at [978, 282] on button "Review" at bounding box center [984, 295] width 58 height 26
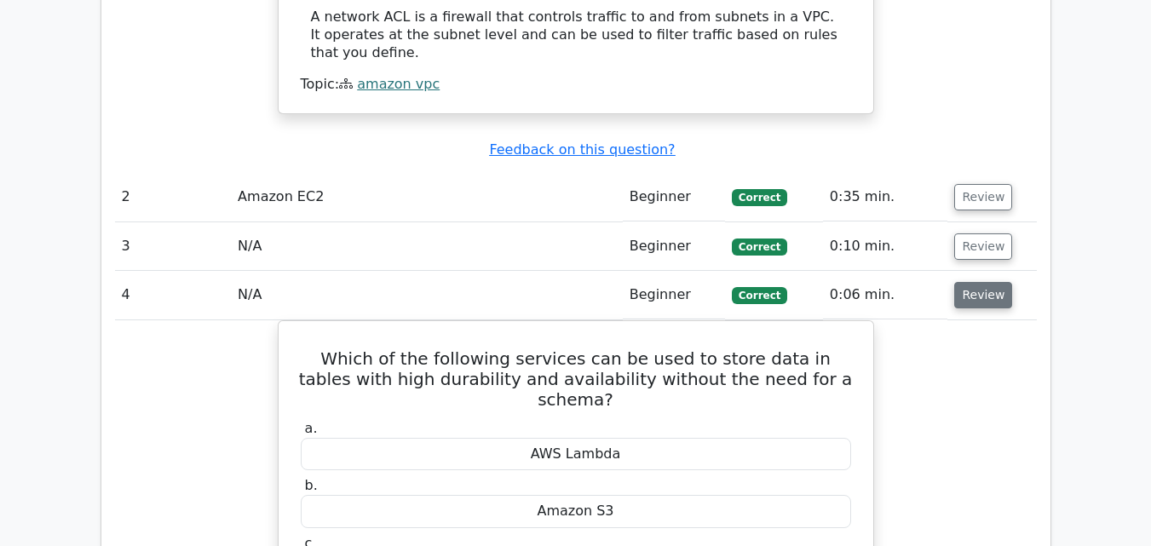
click at [979, 282] on button "Review" at bounding box center [984, 295] width 58 height 26
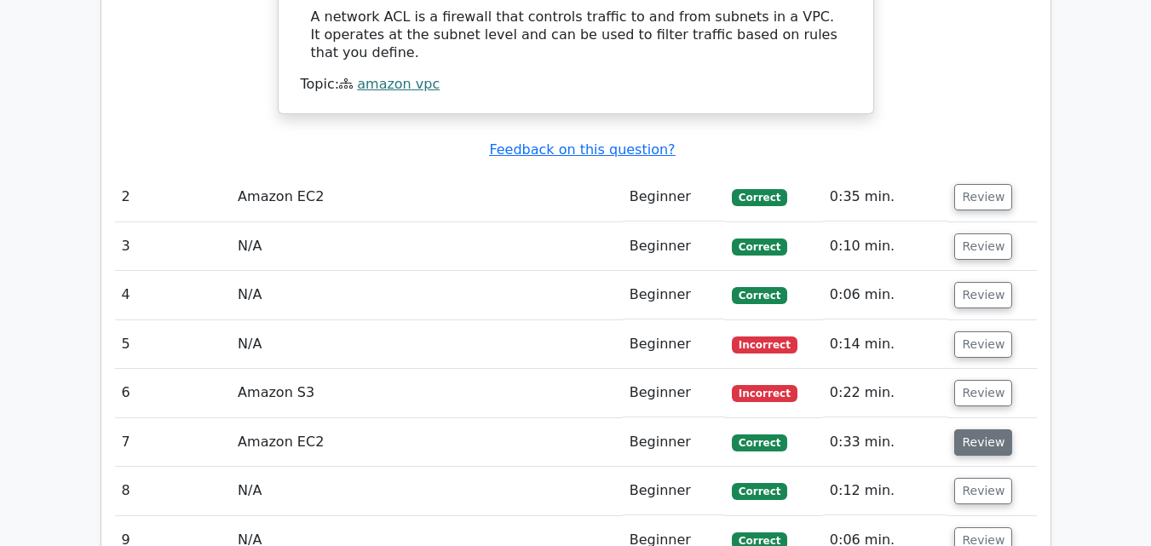
click at [975, 430] on button "Review" at bounding box center [984, 443] width 58 height 26
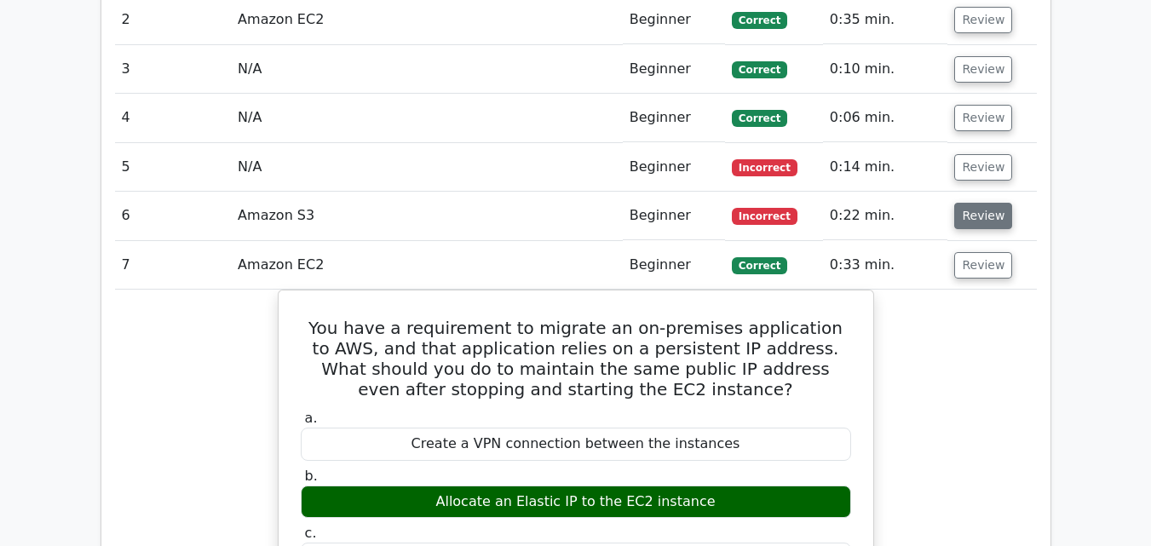
scroll to position [1960, 0]
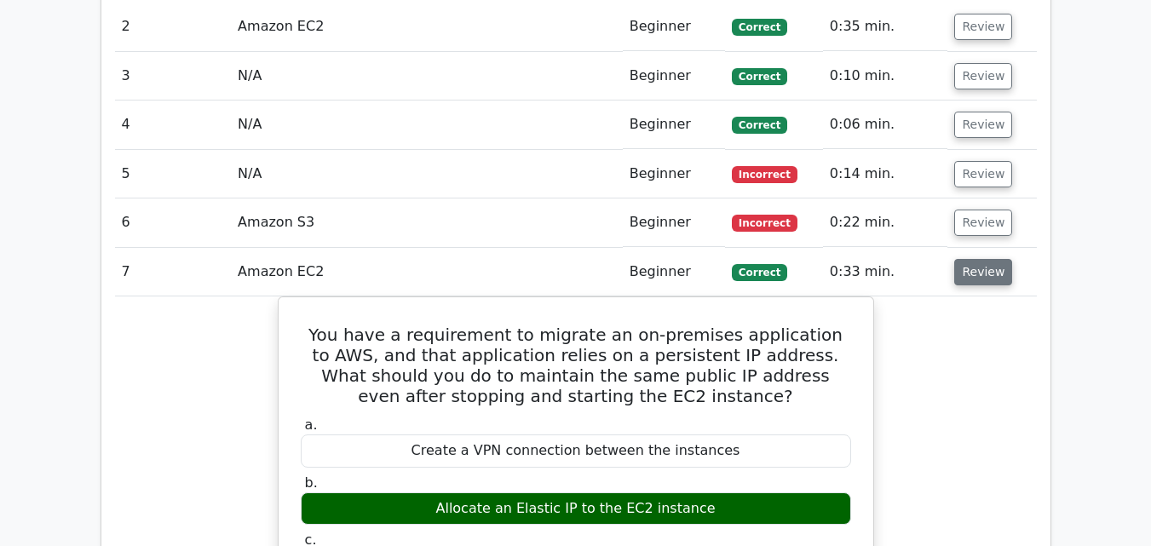
click at [988, 259] on button "Review" at bounding box center [984, 272] width 58 height 26
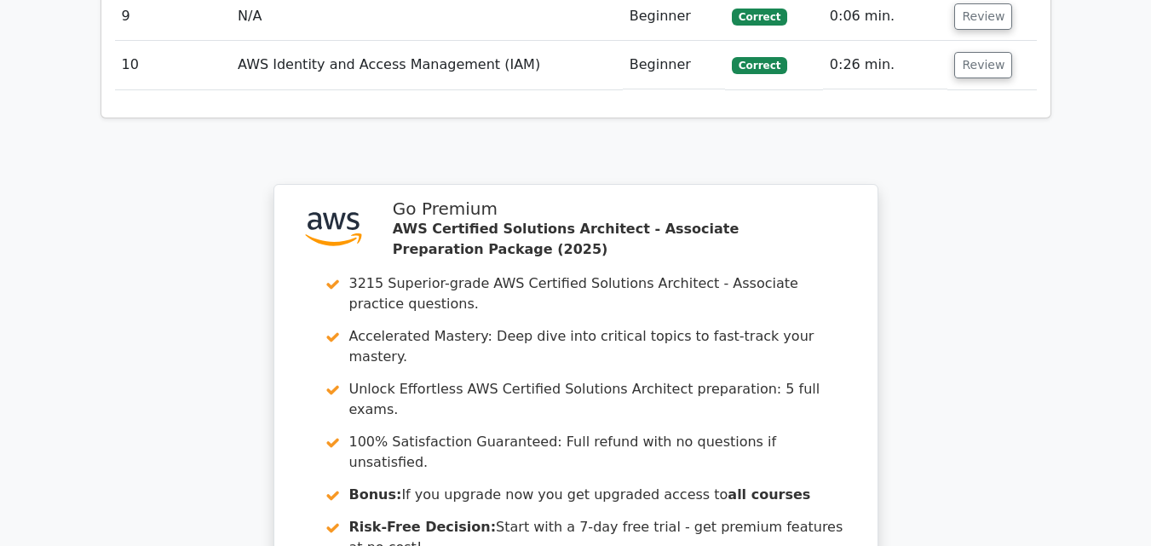
scroll to position [2301, 0]
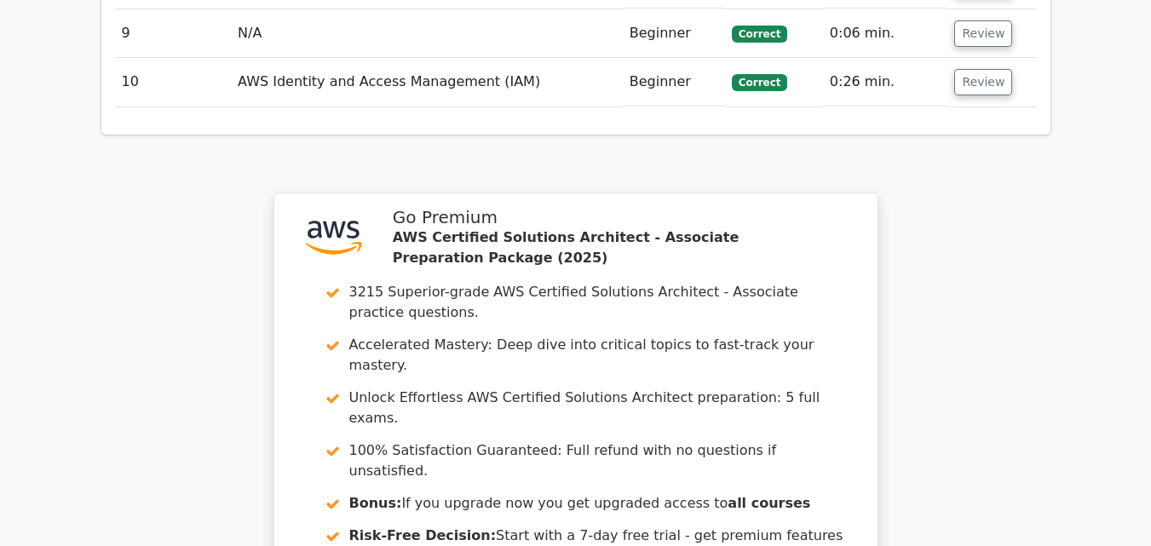
drag, startPoint x: 394, startPoint y: 430, endPoint x: 403, endPoint y: 428, distance: 9.5
